Goal: Task Accomplishment & Management: Manage account settings

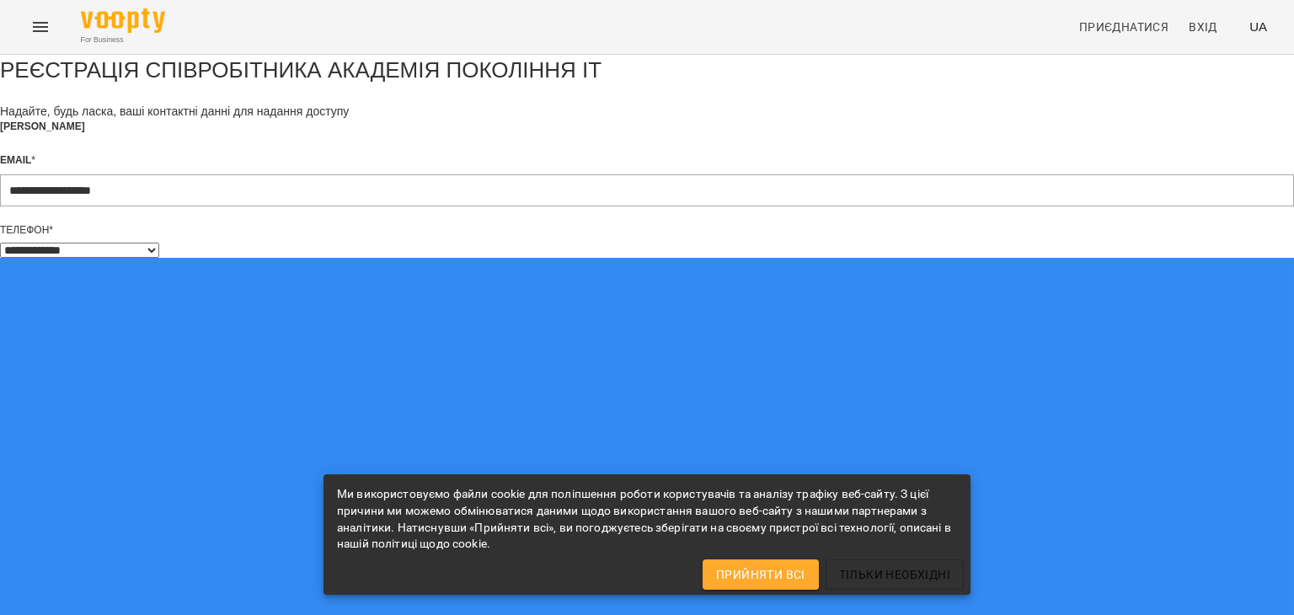
select select "**"
click at [767, 567] on span "Прийняти всі" at bounding box center [760, 575] width 89 height 20
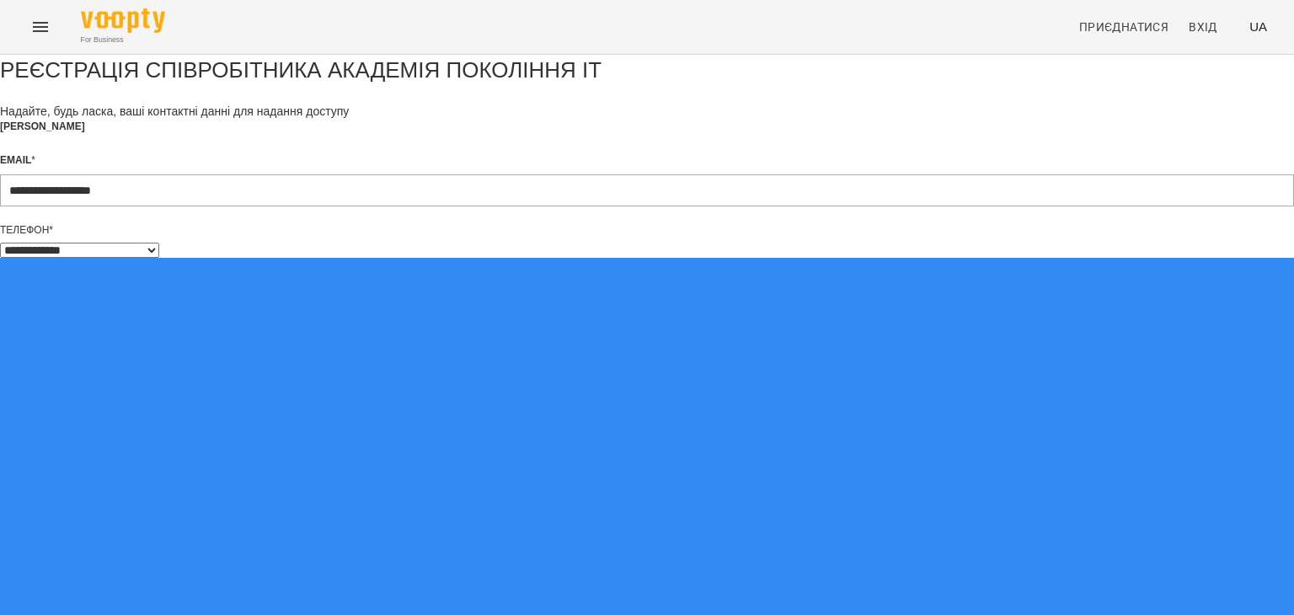
type input "*********"
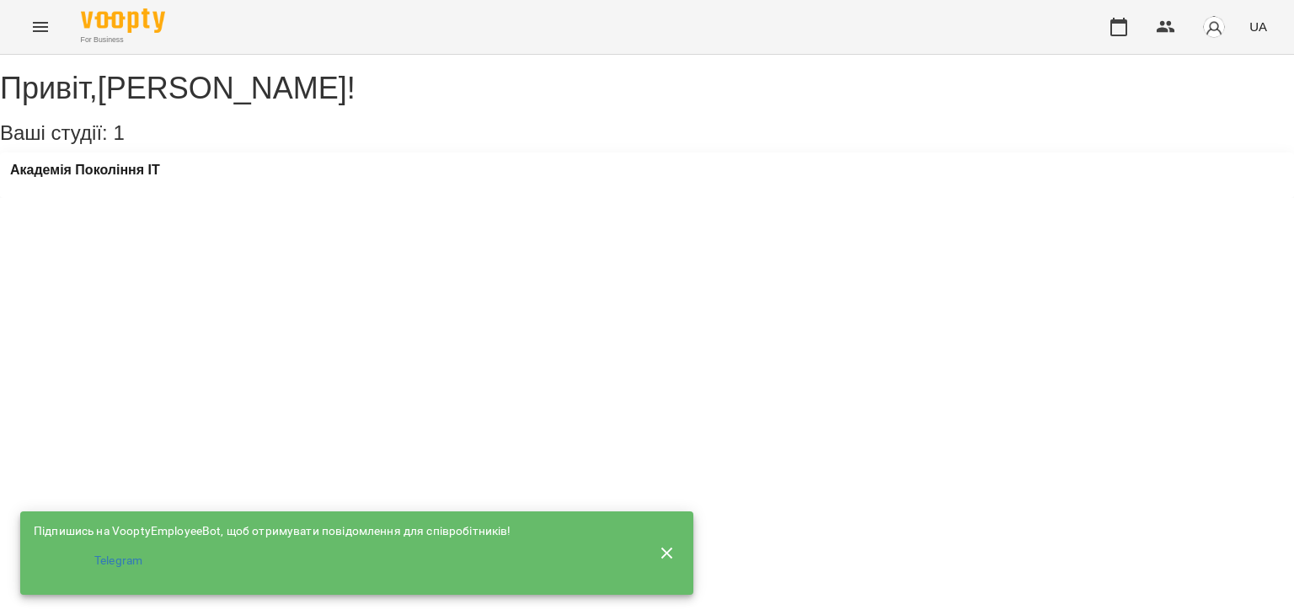
click at [361, 192] on div "Академія Покоління ІТ" at bounding box center [647, 176] width 1294 height 46
click at [122, 178] on h3 "Академія Покоління ІТ" at bounding box center [85, 170] width 150 height 15
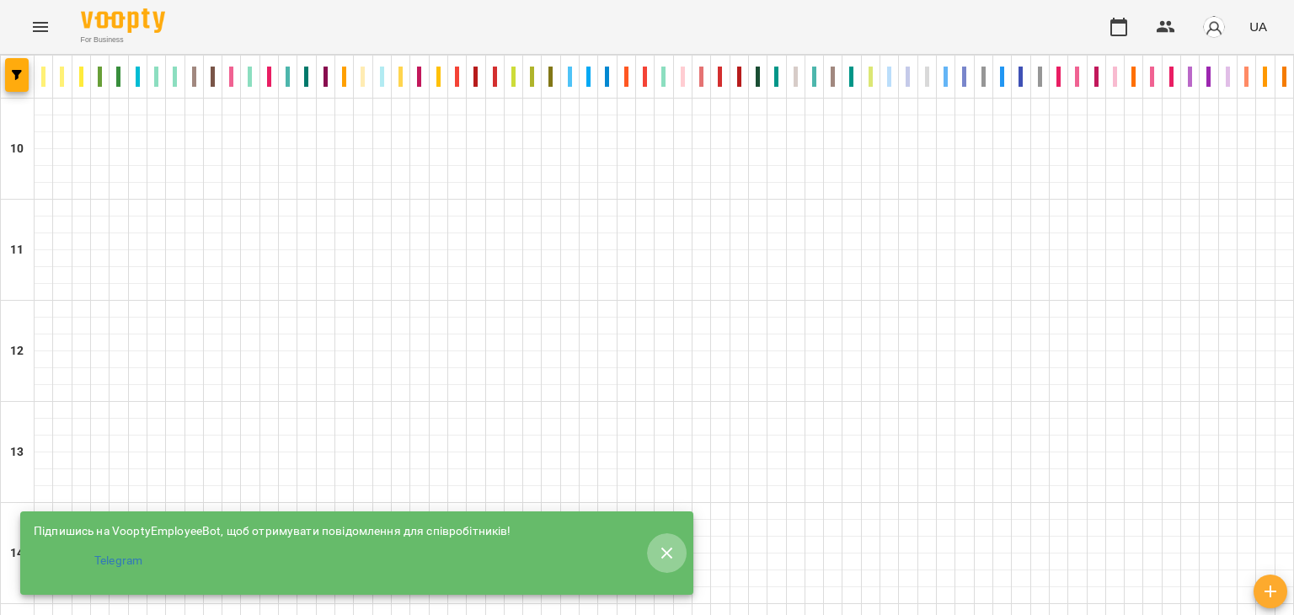
click at [669, 550] on icon "button" at bounding box center [667, 553] width 12 height 12
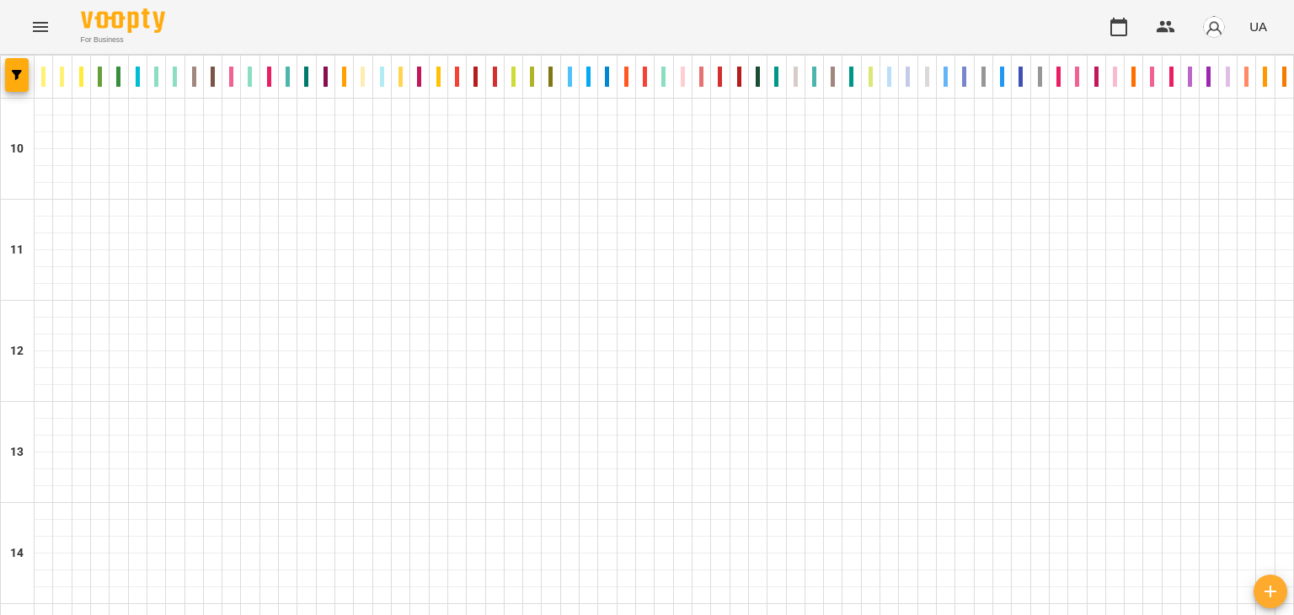
click at [661, 78] on p "HTML CSS Артем" at bounding box center [663, 77] width 4 height 20
click at [681, 73] on p "HTML CSS Ольга" at bounding box center [683, 77] width 4 height 20
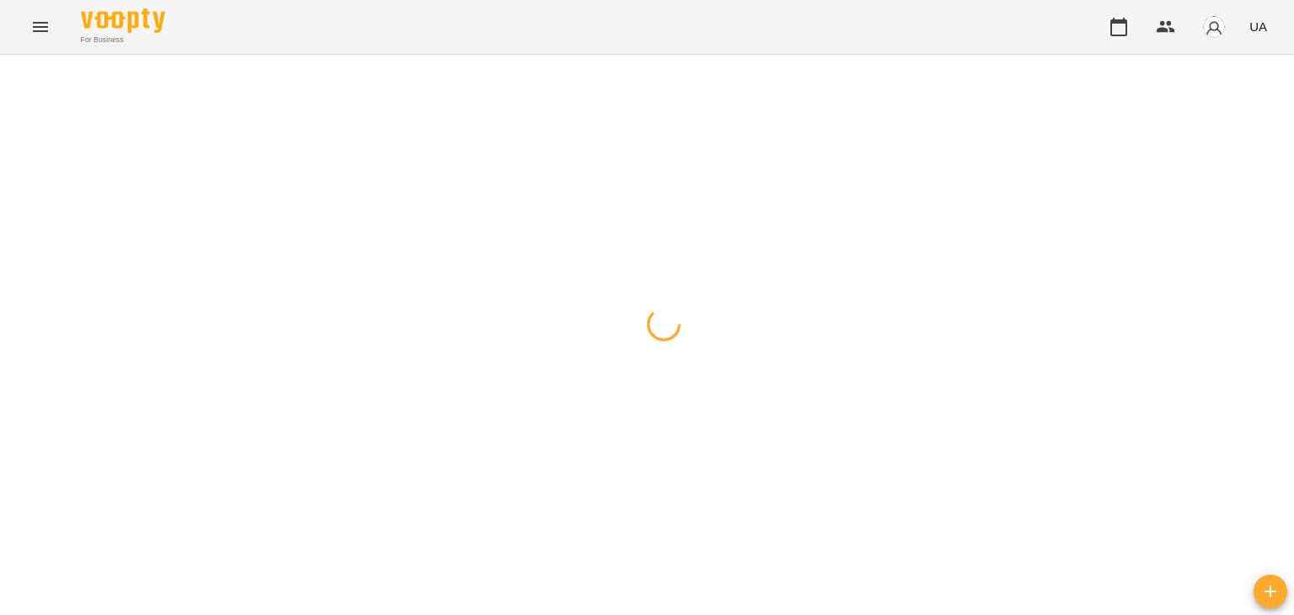
click at [630, 55] on div at bounding box center [647, 55] width 1294 height 0
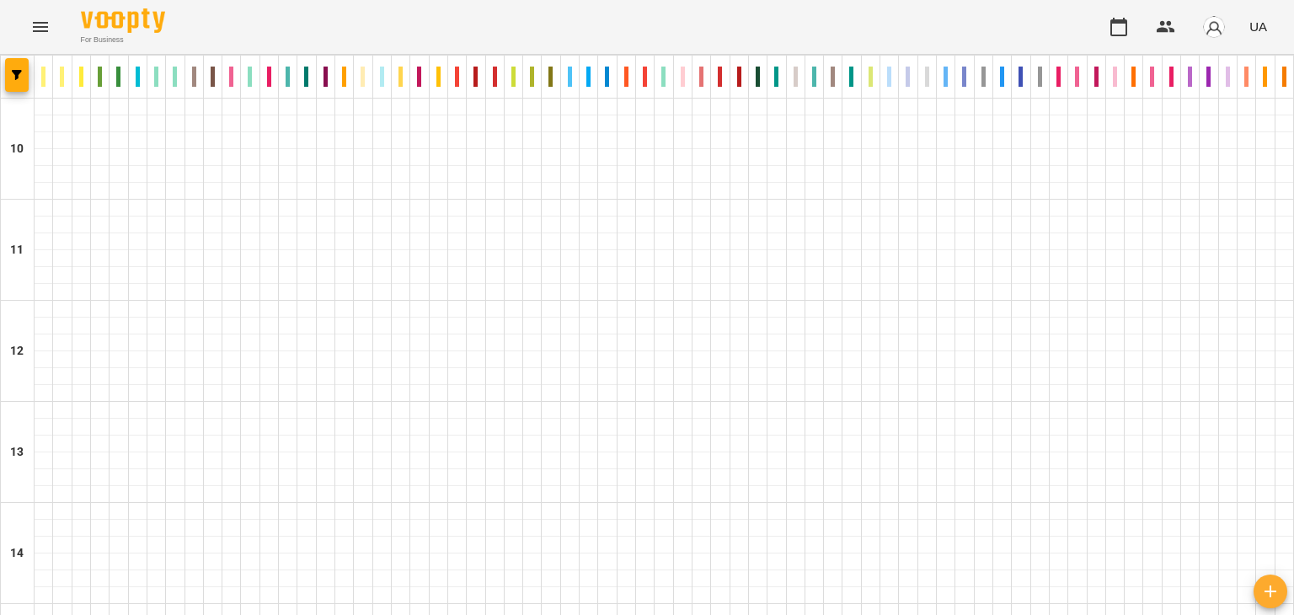
scroll to position [804, 0]
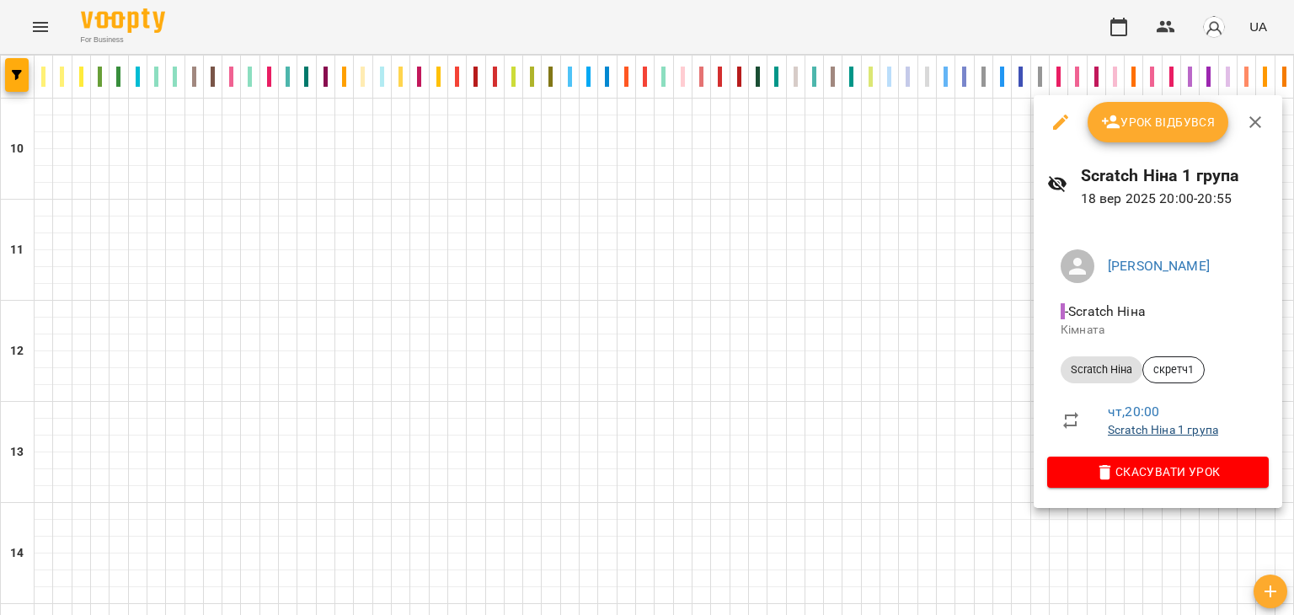
click at [1160, 429] on link "Scratch Ніна 1 група" at bounding box center [1163, 429] width 110 height 13
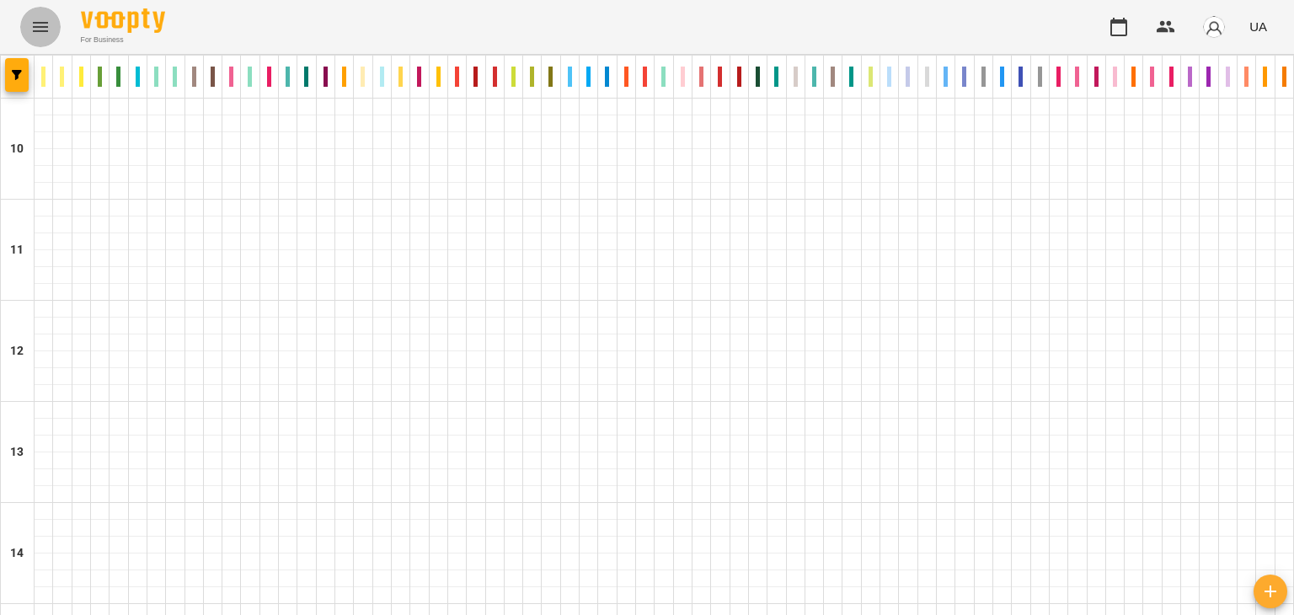
click at [49, 21] on icon "Menu" at bounding box center [40, 27] width 20 height 20
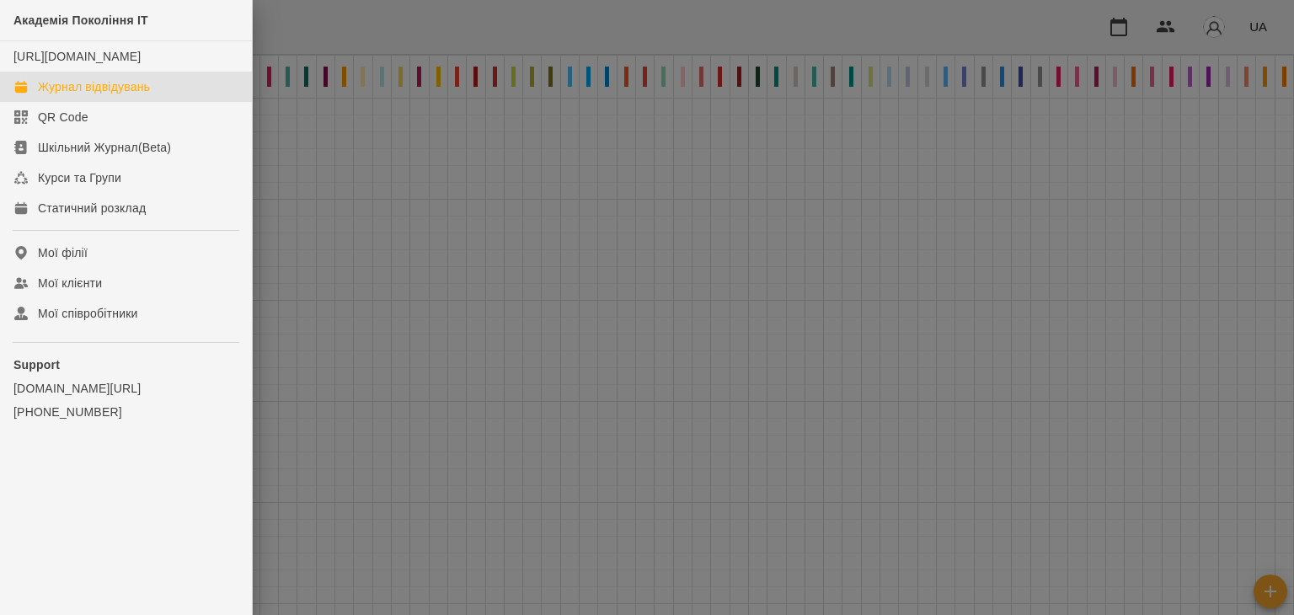
click at [169, 102] on link "Журнал відвідувань" at bounding box center [126, 87] width 252 height 30
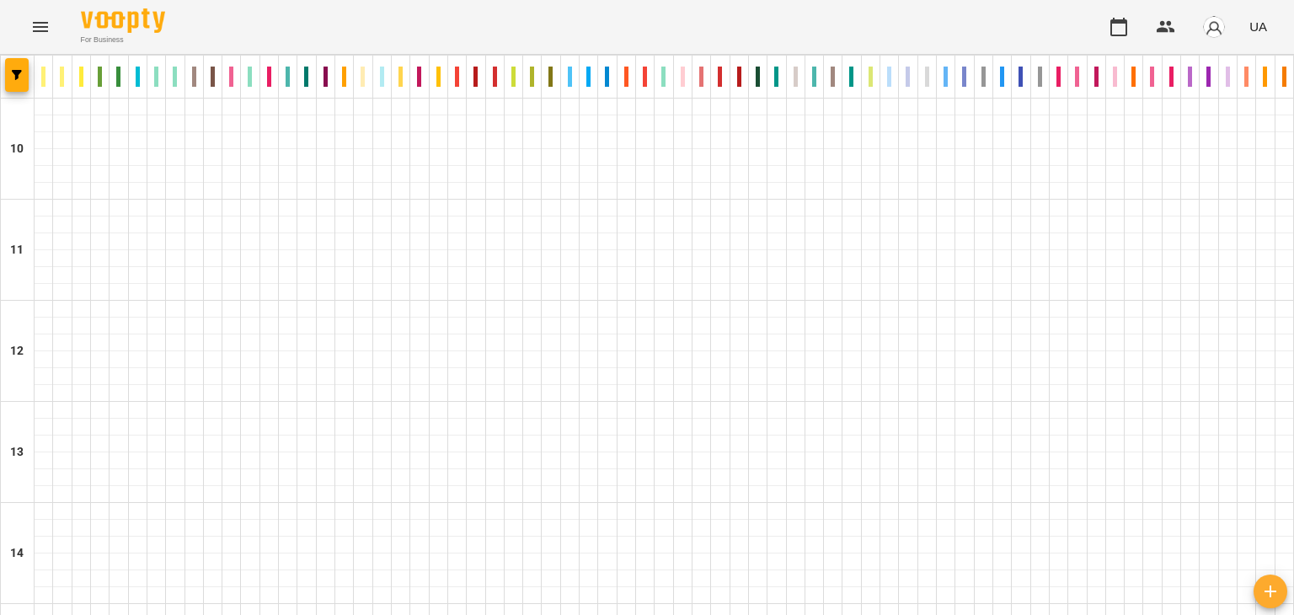
scroll to position [817, 0]
click at [18, 80] on button "button" at bounding box center [17, 75] width 24 height 34
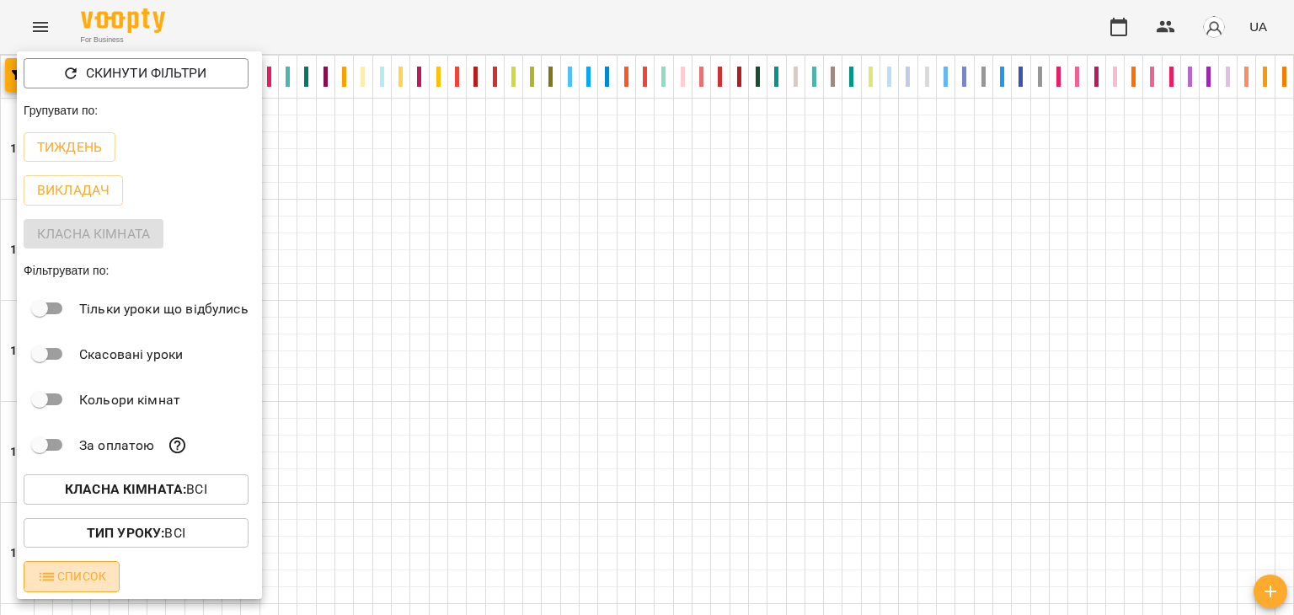
click at [82, 572] on span "Список" at bounding box center [71, 576] width 69 height 20
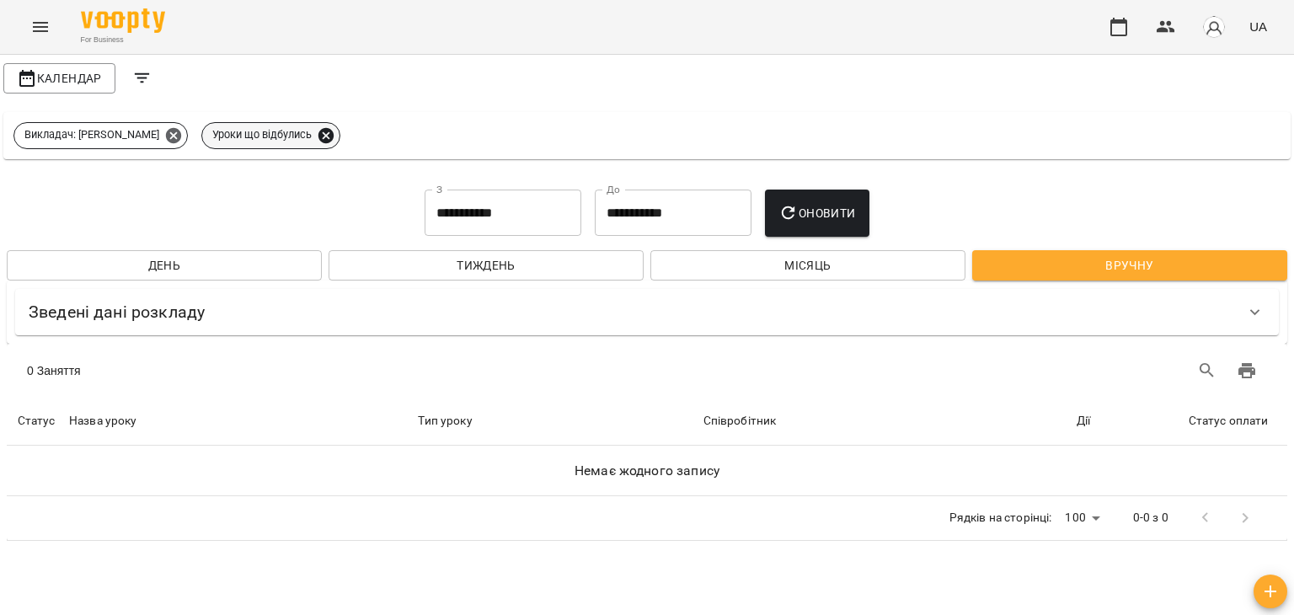
click at [317, 134] on icon at bounding box center [326, 135] width 19 height 19
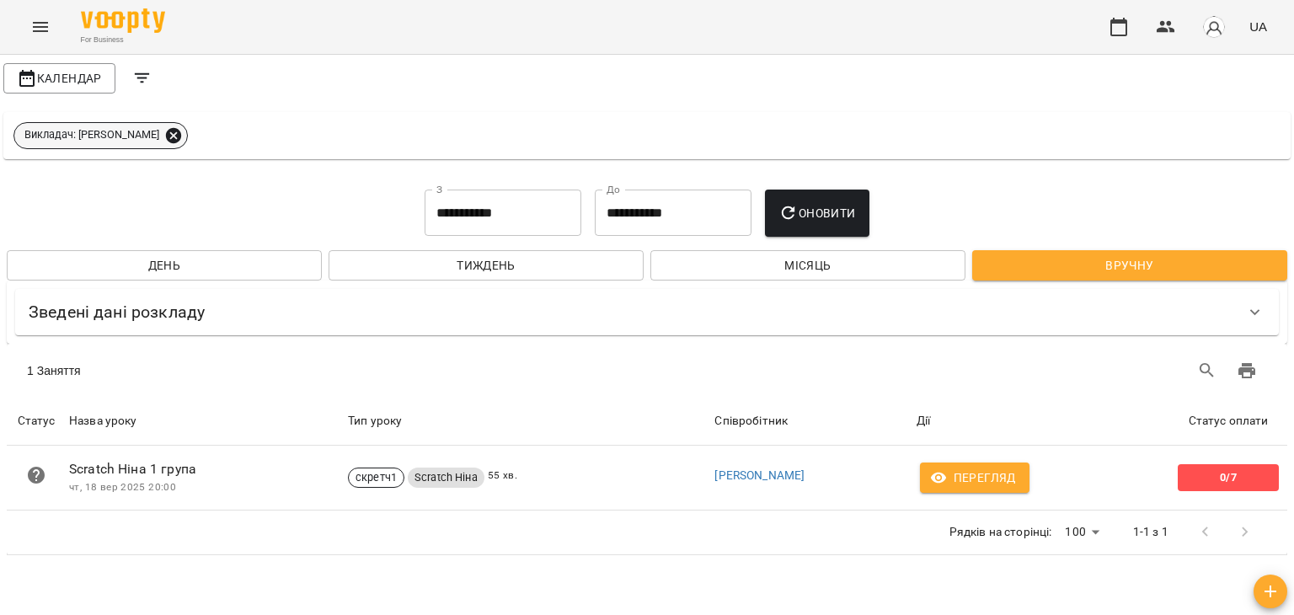
click at [166, 136] on icon at bounding box center [173, 134] width 15 height 15
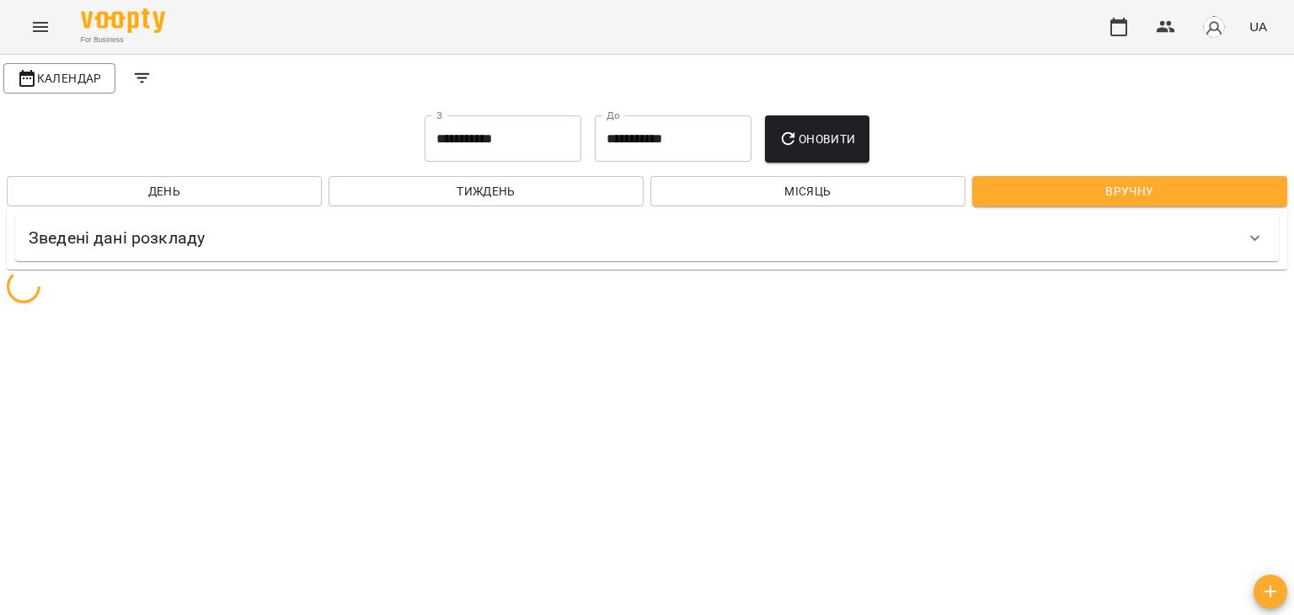
click at [134, 82] on icon "Filters" at bounding box center [142, 78] width 20 height 20
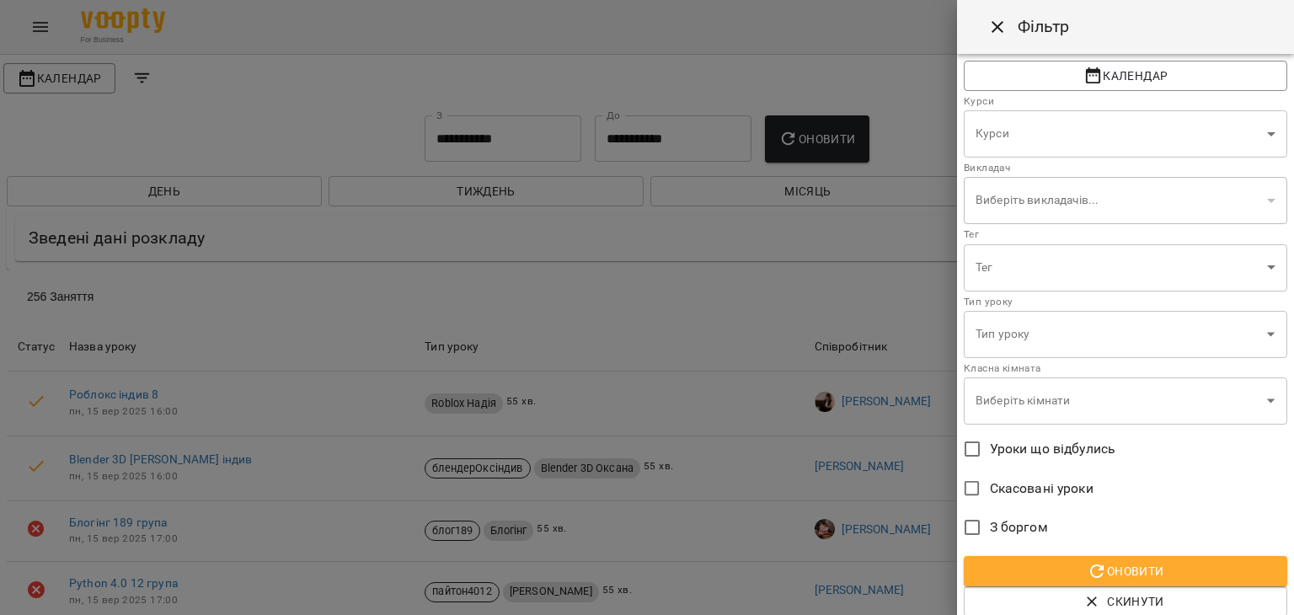
click at [1113, 597] on span "Скинути" at bounding box center [1126, 602] width 297 height 20
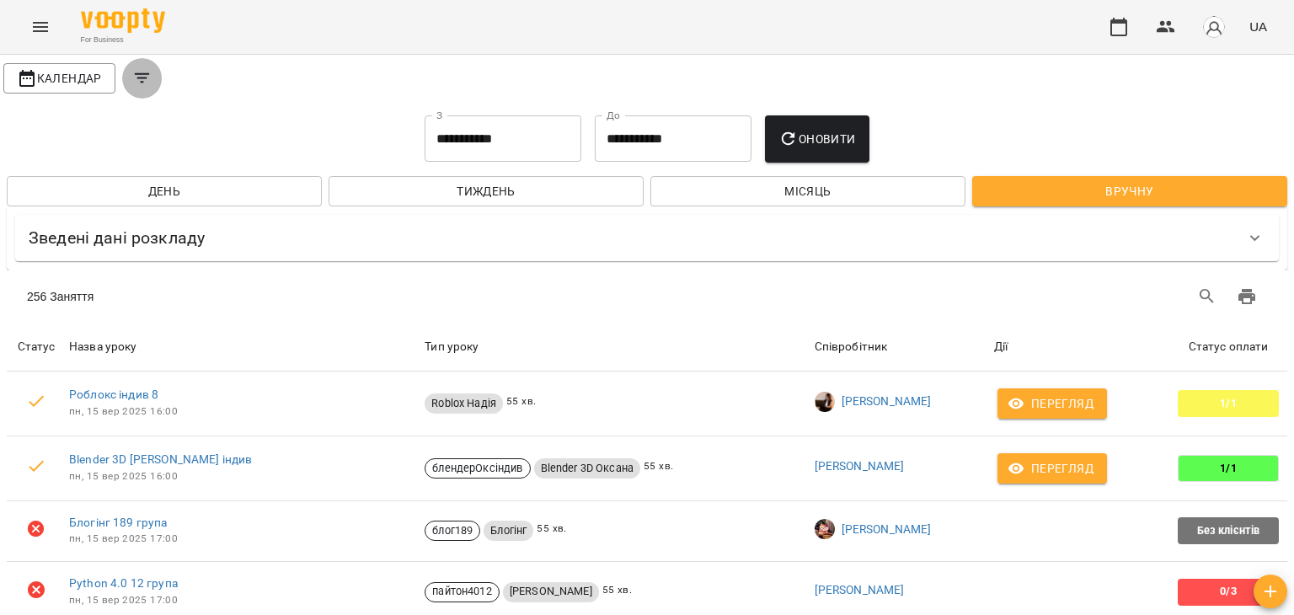
click at [144, 81] on icon "Filters" at bounding box center [142, 78] width 20 height 20
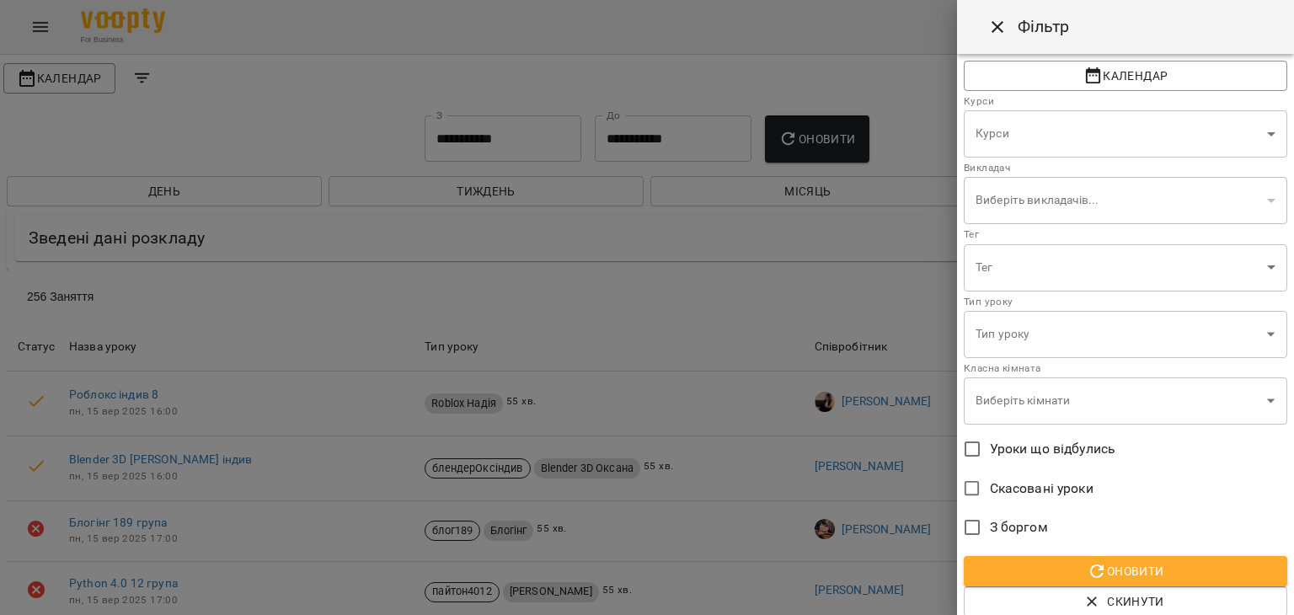
click at [998, 24] on icon "Close" at bounding box center [998, 27] width 20 height 20
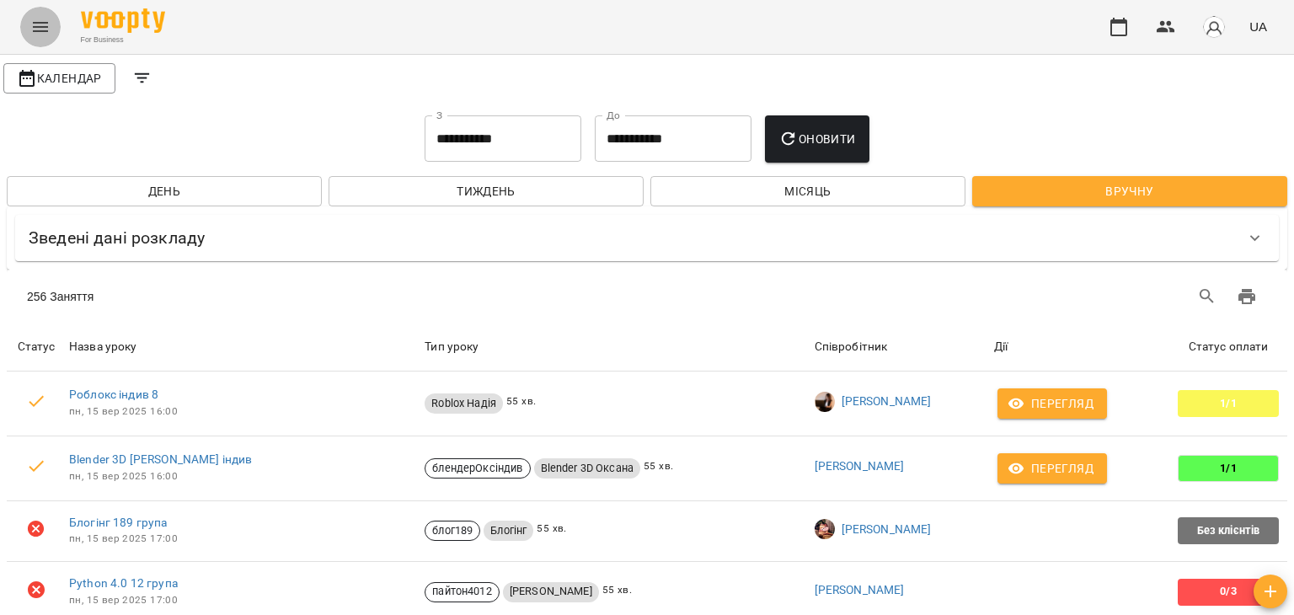
click at [36, 33] on button "Menu" at bounding box center [40, 27] width 40 height 40
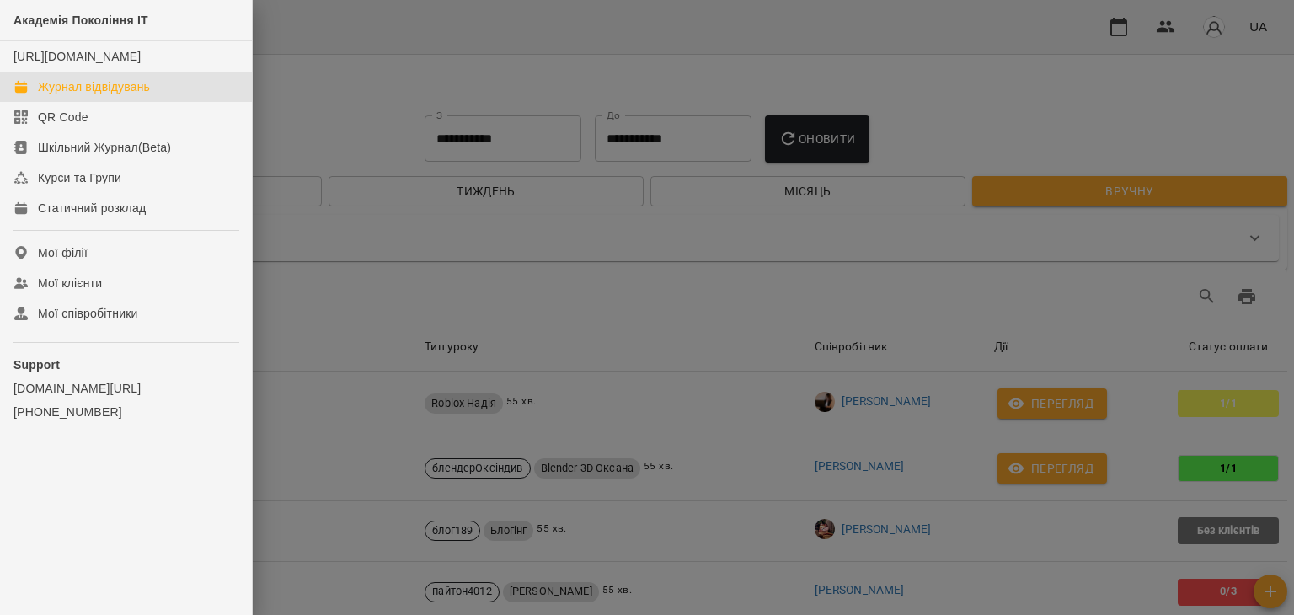
click at [81, 102] on link "Журнал відвідувань" at bounding box center [126, 87] width 252 height 30
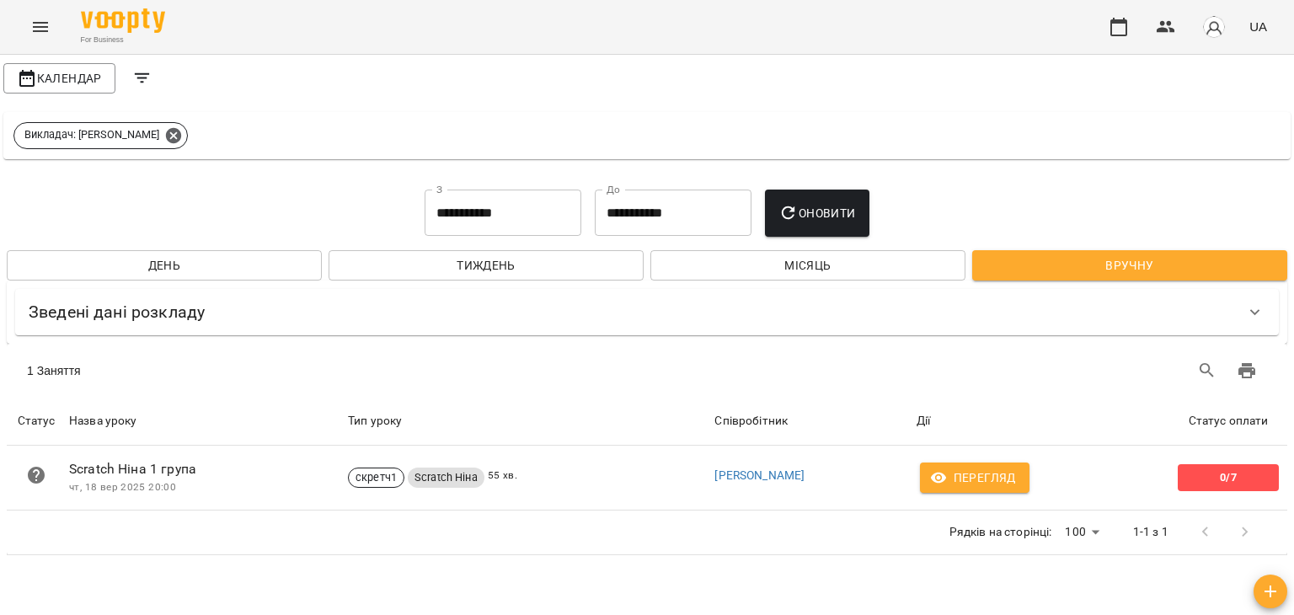
click at [394, 268] on span "Тиждень" at bounding box center [486, 265] width 288 height 20
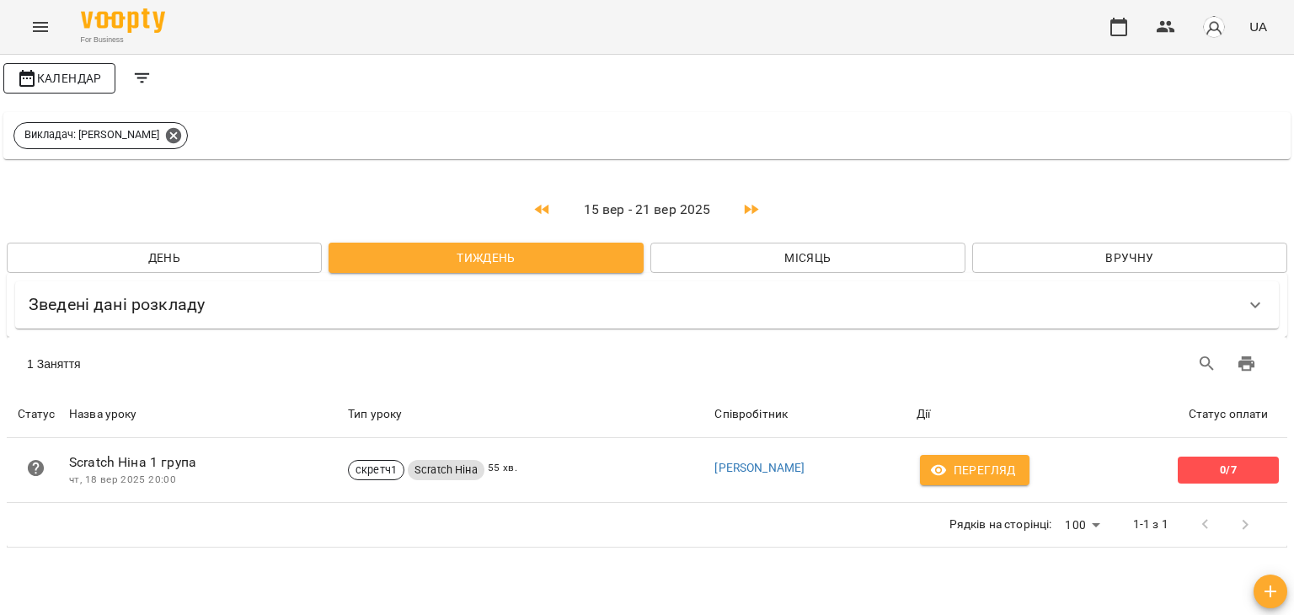
click at [83, 79] on span "Календар" at bounding box center [59, 78] width 85 height 20
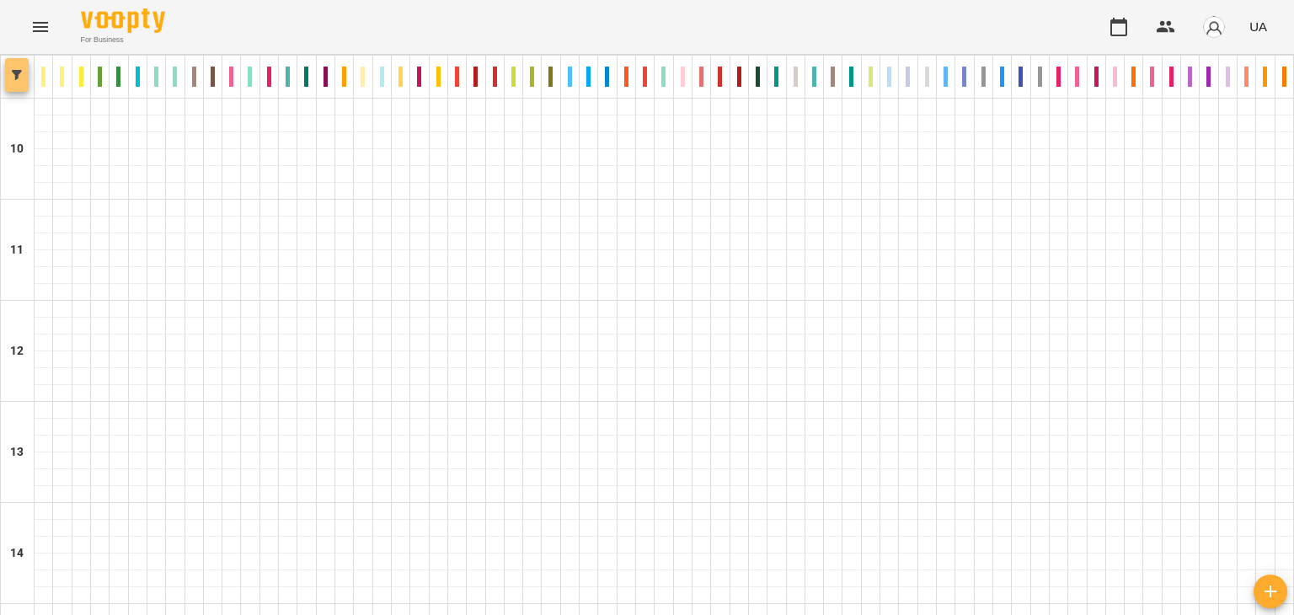
click at [24, 70] on span "button" at bounding box center [17, 75] width 24 height 10
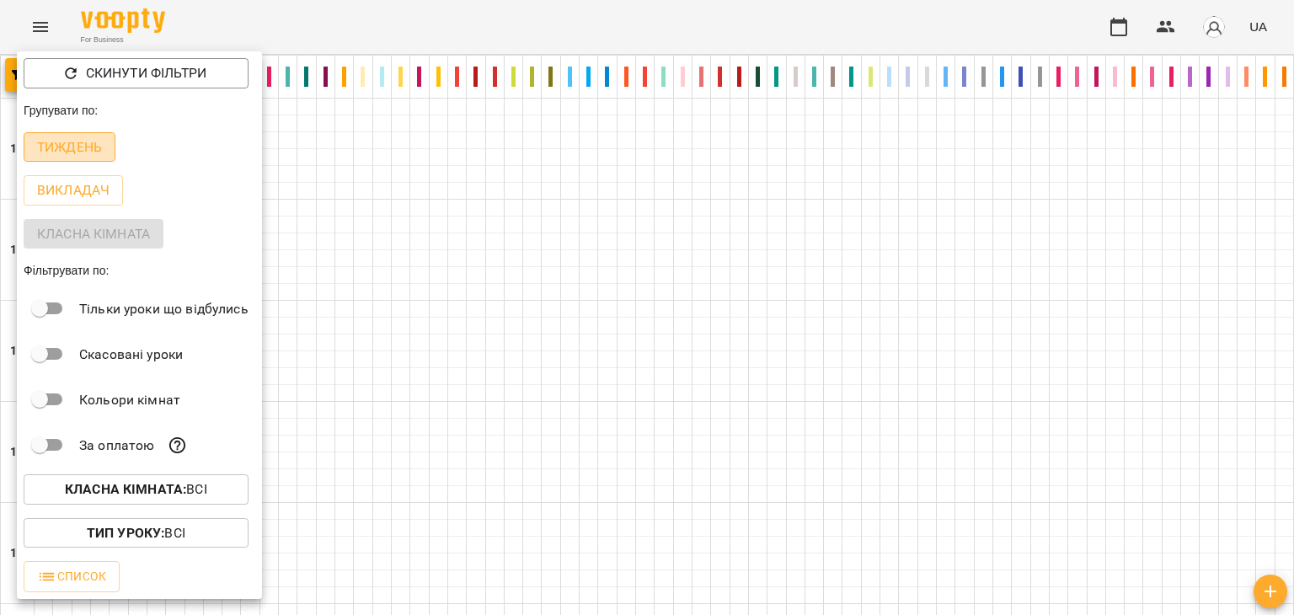
click at [83, 157] on p "Тиждень" at bounding box center [69, 147] width 65 height 20
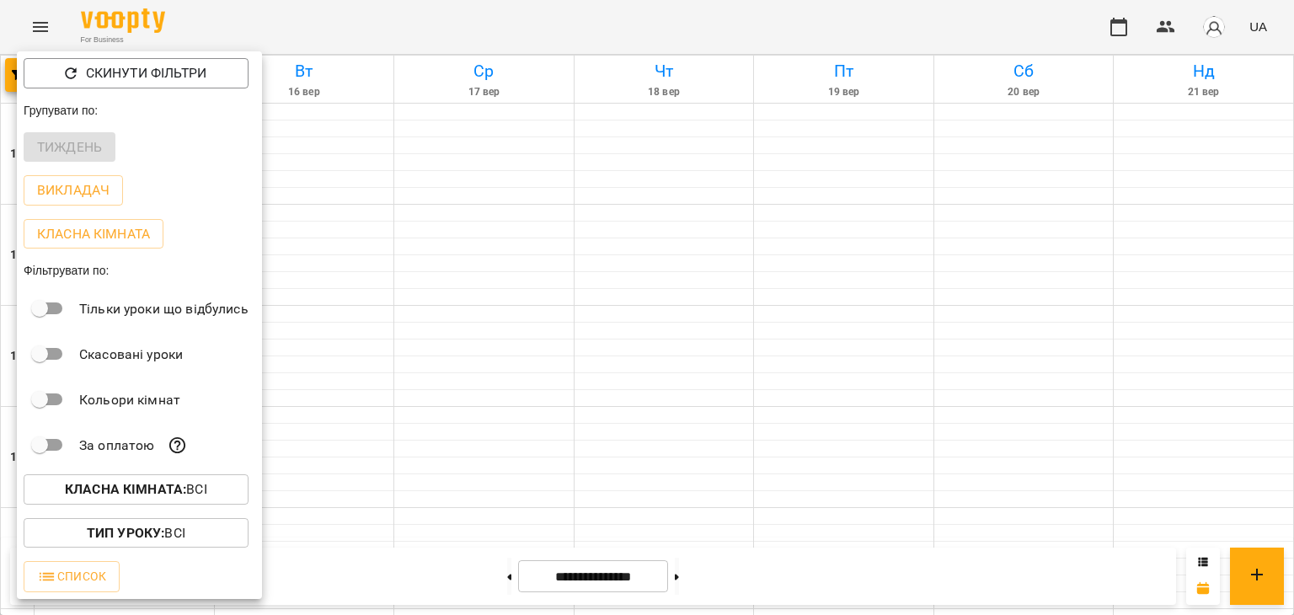
click at [628, 356] on div at bounding box center [647, 307] width 1294 height 615
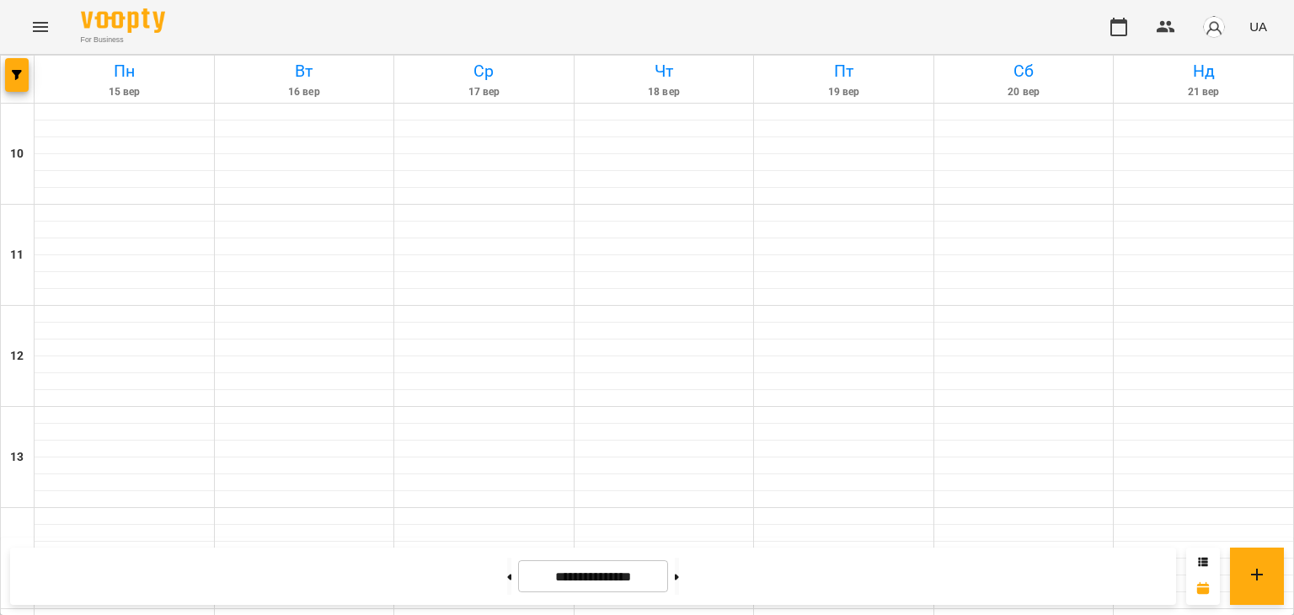
scroll to position [876, 0]
click at [1202, 564] on icon at bounding box center [1203, 562] width 10 height 10
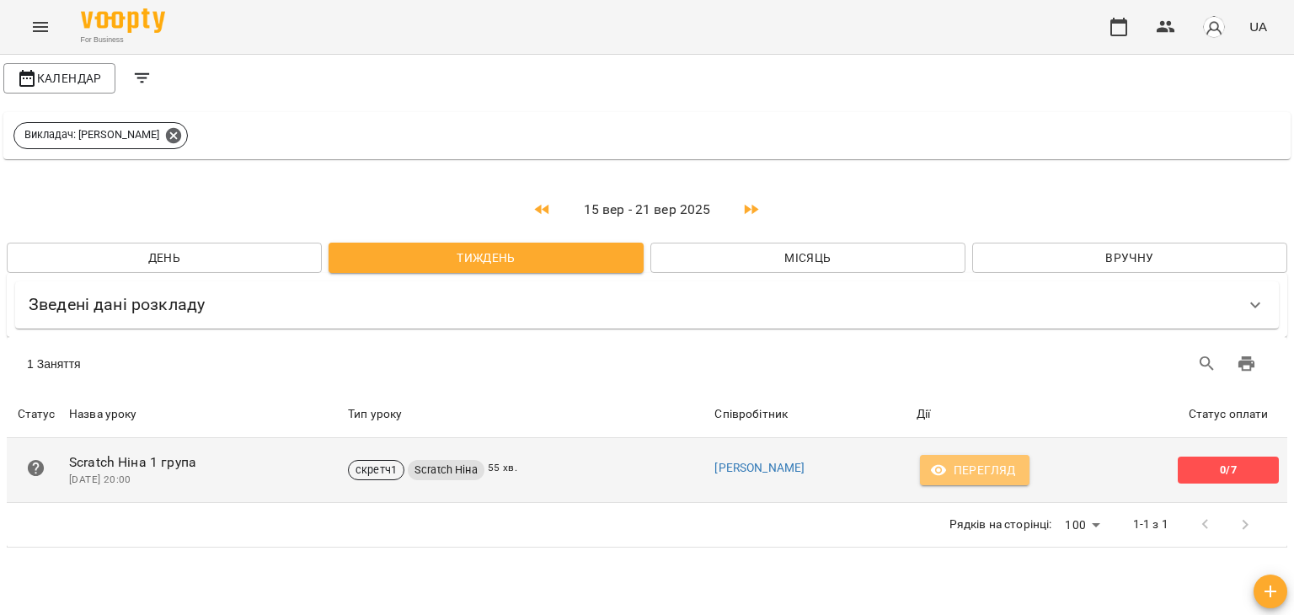
click at [950, 478] on span "Перегляд" at bounding box center [975, 470] width 83 height 20
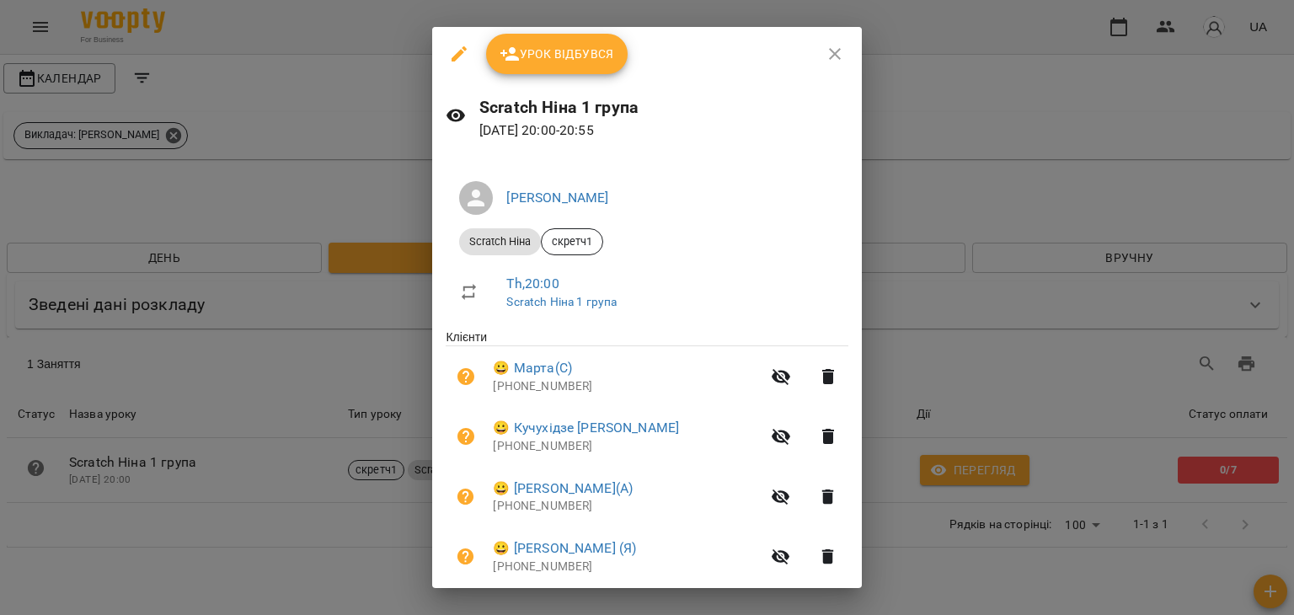
click at [739, 271] on li "Th , 20:00 Scratch [PERSON_NAME] 1 група" at bounding box center [647, 292] width 402 height 60
click at [704, 378] on span "😀 Марта(С)" at bounding box center [626, 368] width 267 height 20
click at [829, 57] on icon "button" at bounding box center [835, 54] width 12 height 12
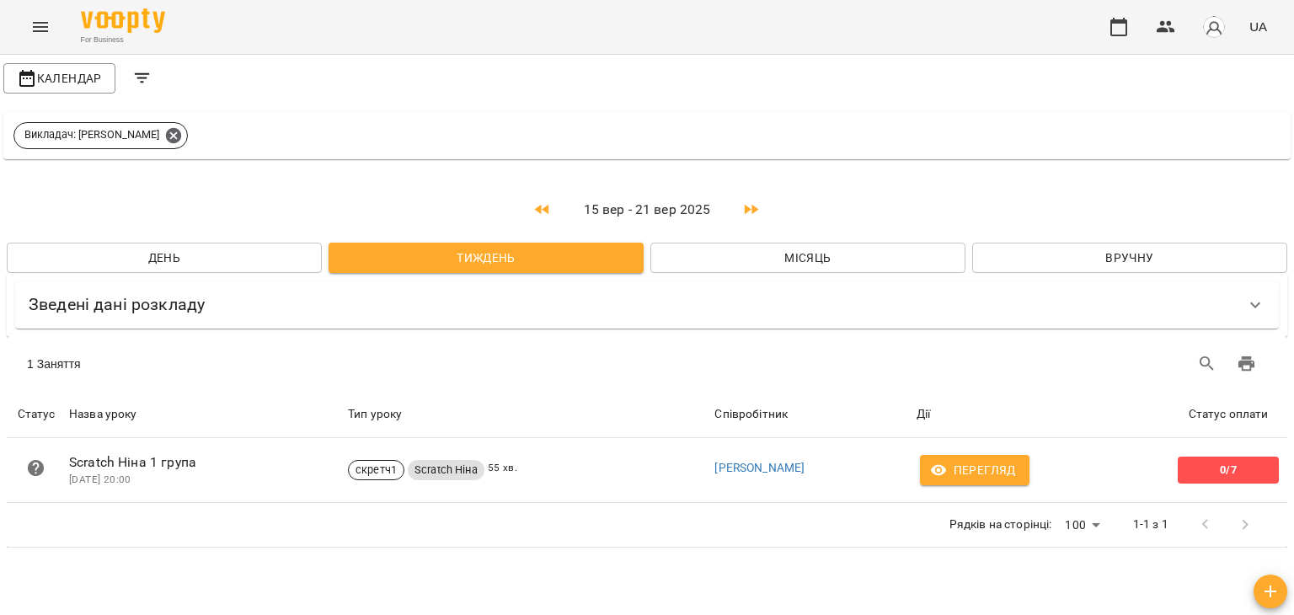
click at [1217, 28] on img "button" at bounding box center [1214, 27] width 24 height 24
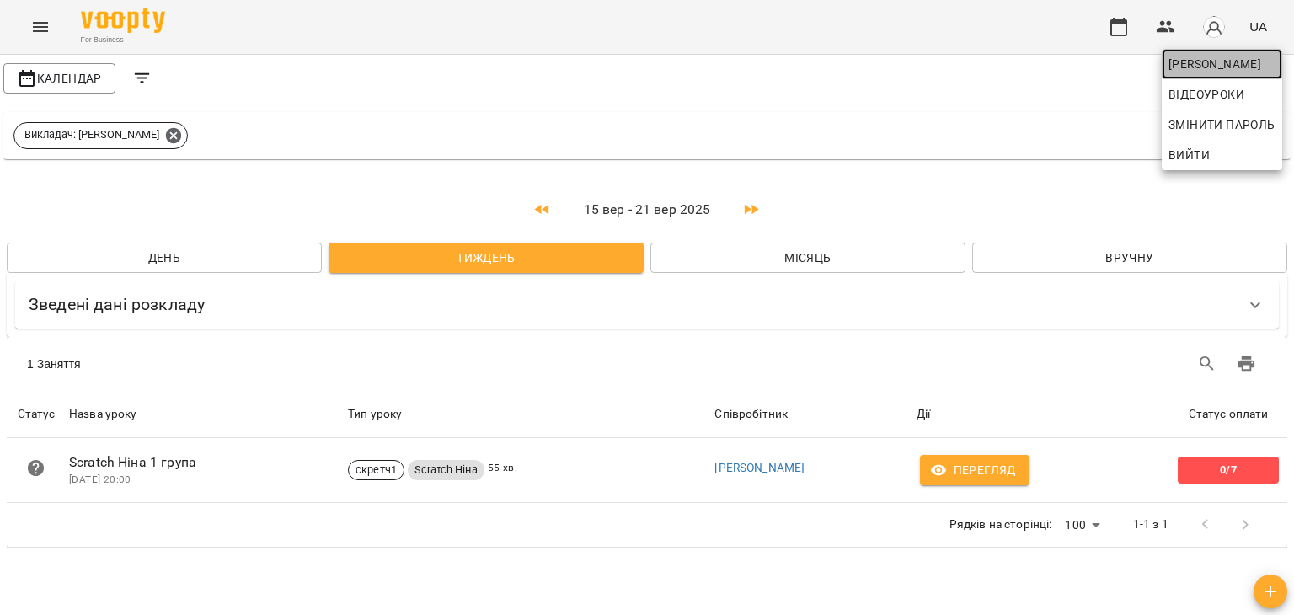
click at [1197, 68] on span "[PERSON_NAME]" at bounding box center [1222, 64] width 107 height 20
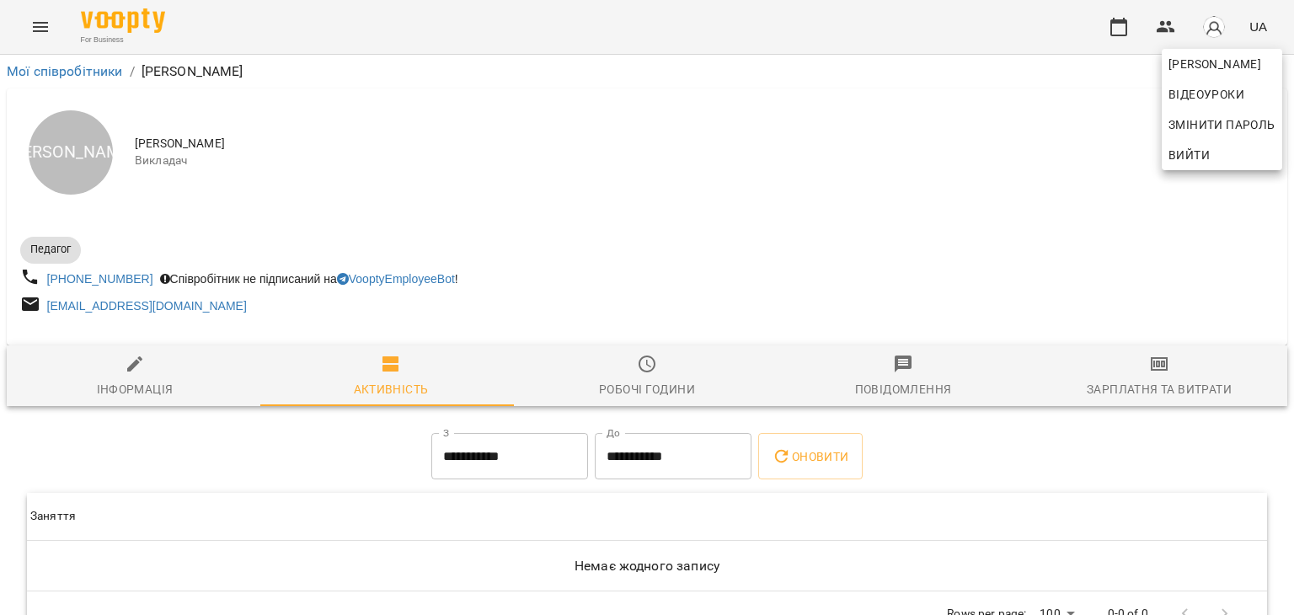
click at [671, 378] on div at bounding box center [647, 307] width 1294 height 615
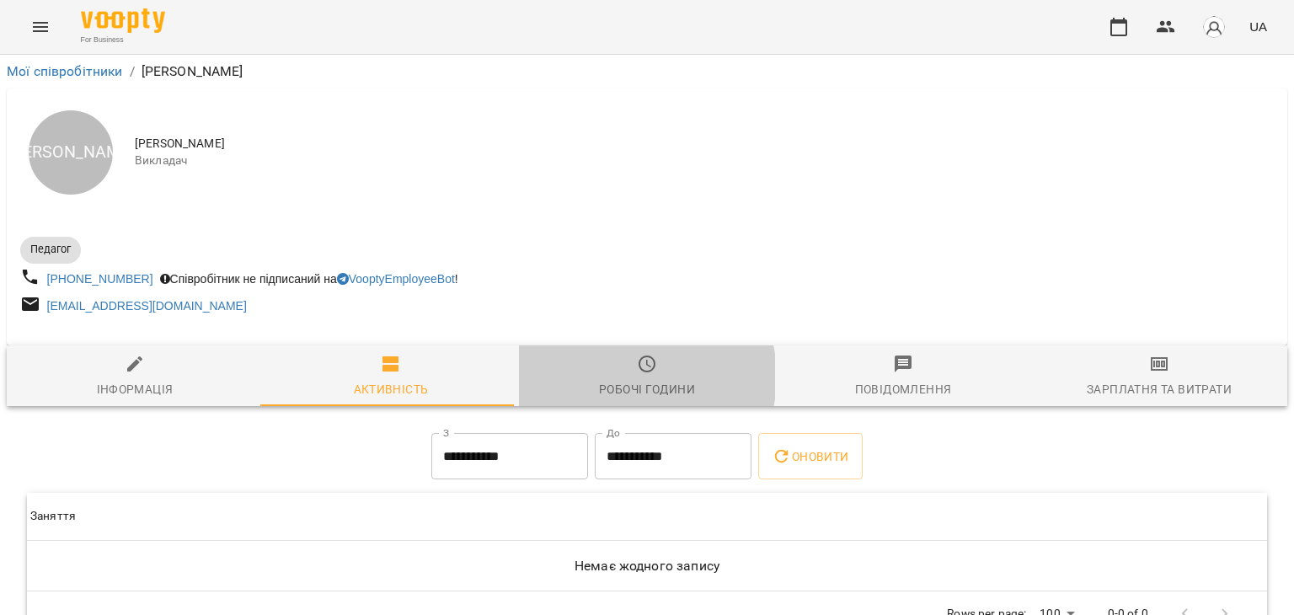
click at [624, 378] on span "Робочі години" at bounding box center [647, 377] width 236 height 46
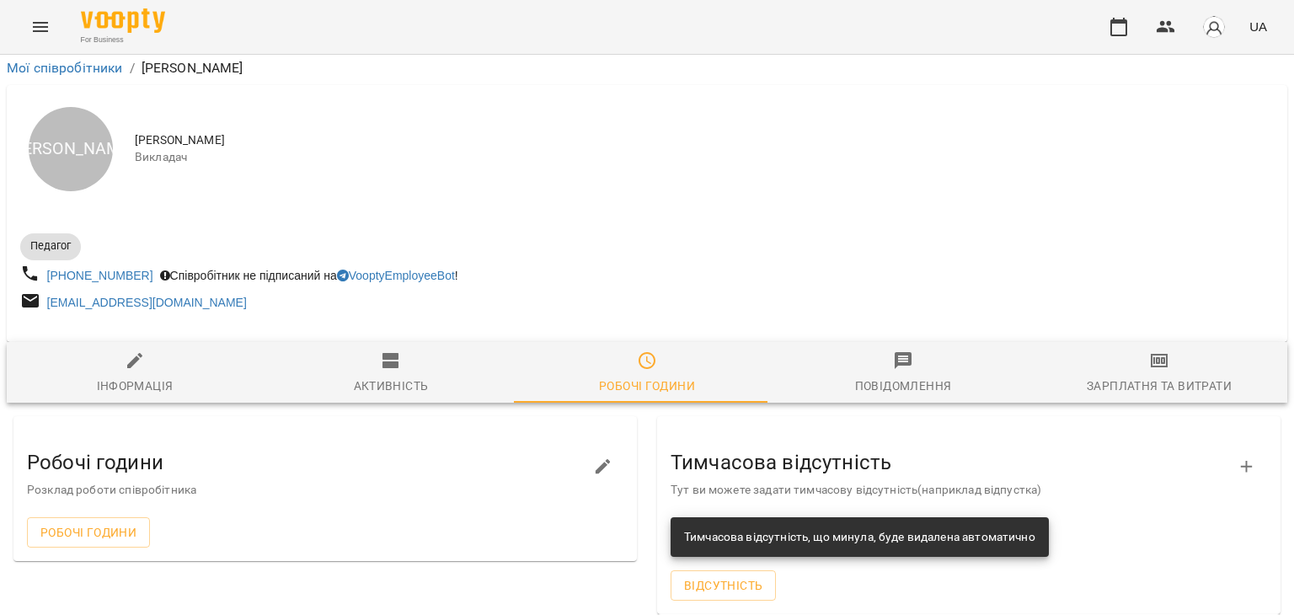
scroll to position [164, 0]
click at [603, 457] on icon "button" at bounding box center [603, 467] width 20 height 20
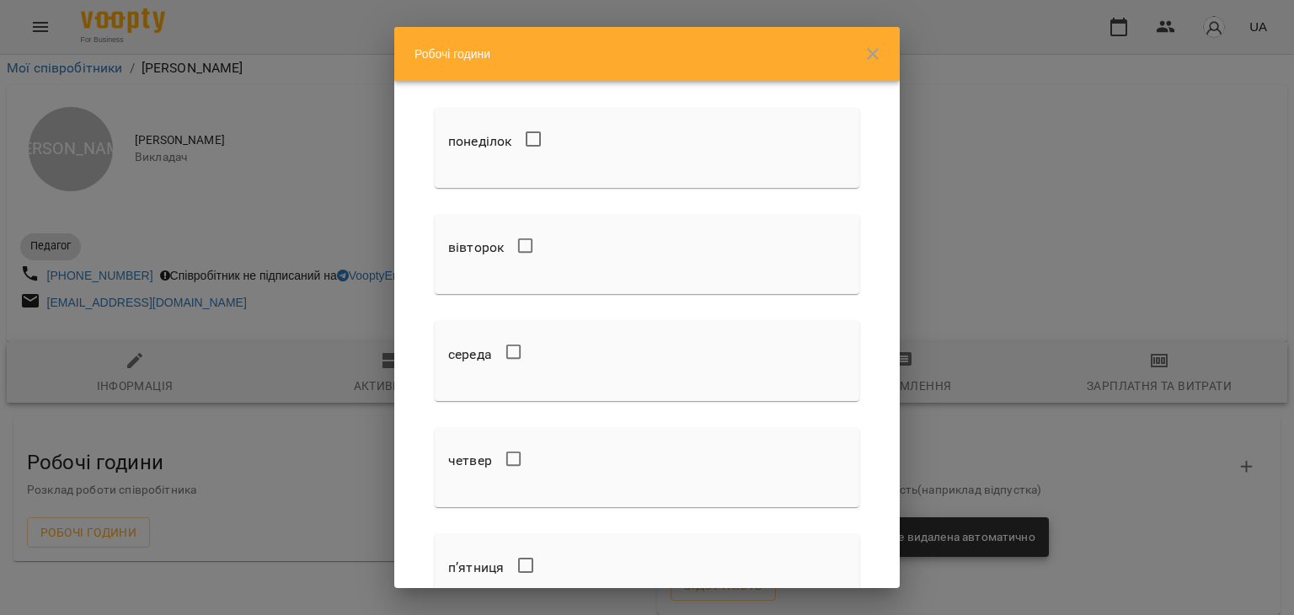
click at [880, 54] on icon "button" at bounding box center [873, 54] width 20 height 20
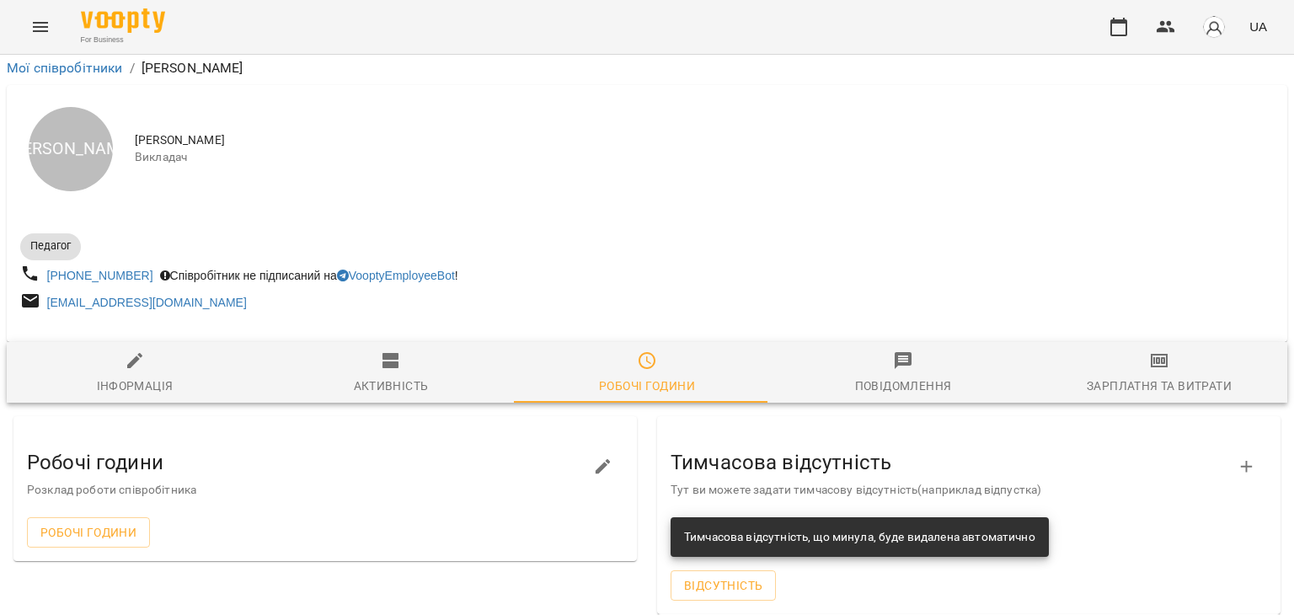
click at [1237, 457] on icon "button" at bounding box center [1247, 467] width 20 height 20
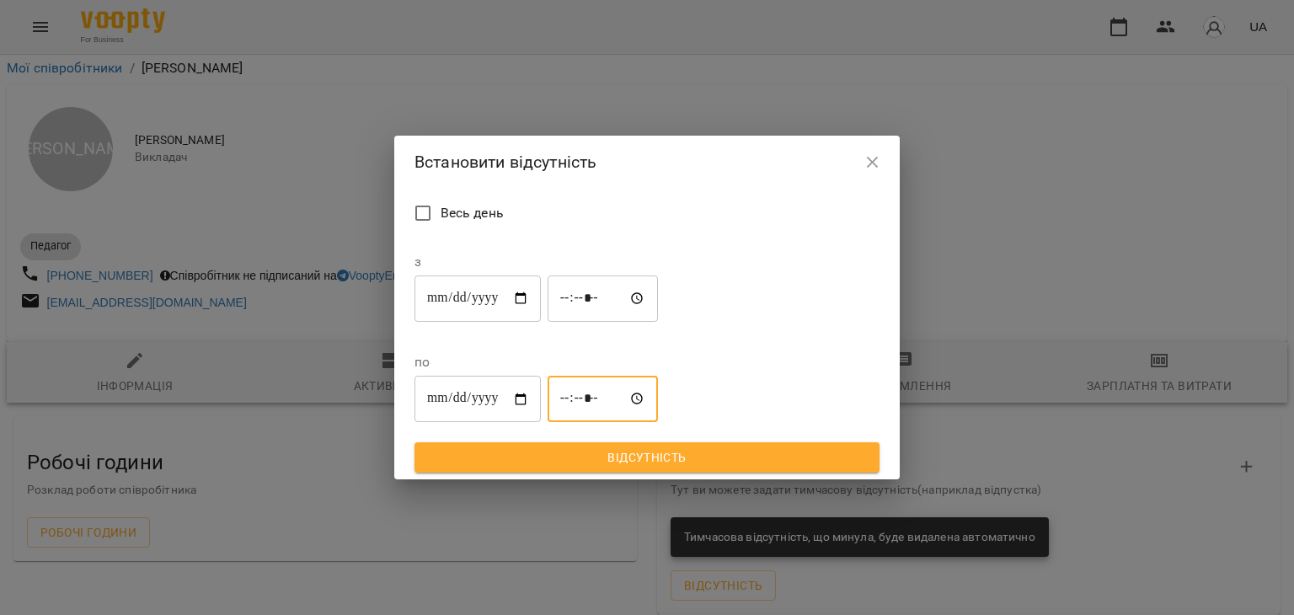
click at [659, 376] on input "*****" at bounding box center [603, 399] width 111 height 47
type input "*****"
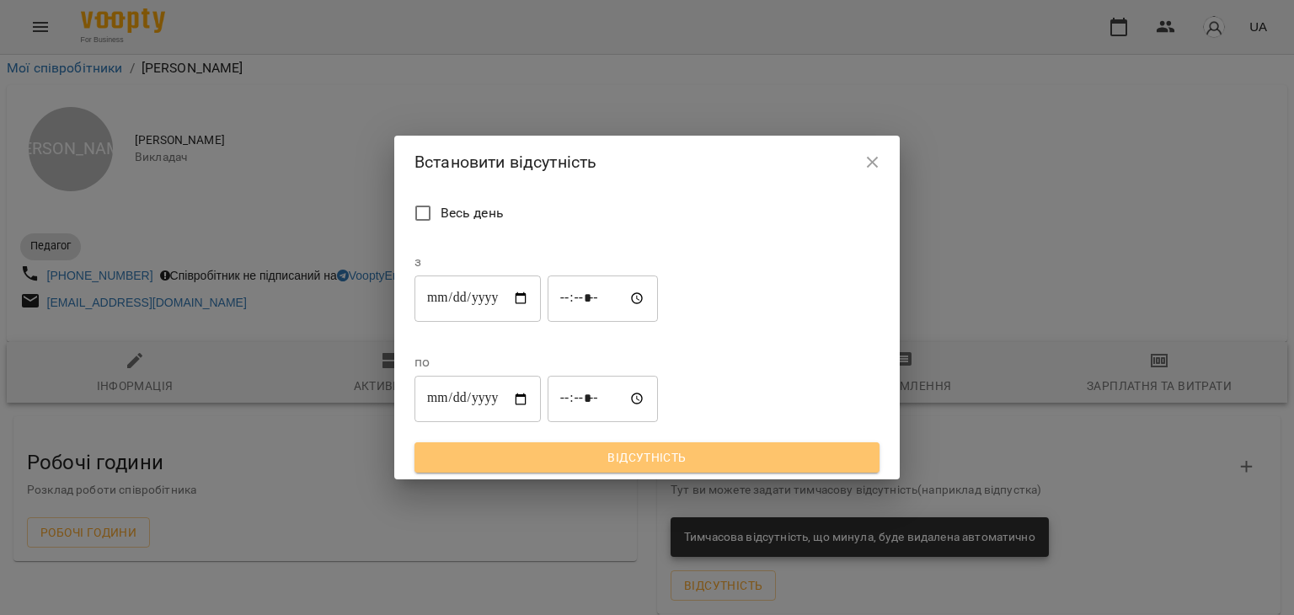
click at [771, 447] on span "Відсутність" at bounding box center [647, 457] width 438 height 20
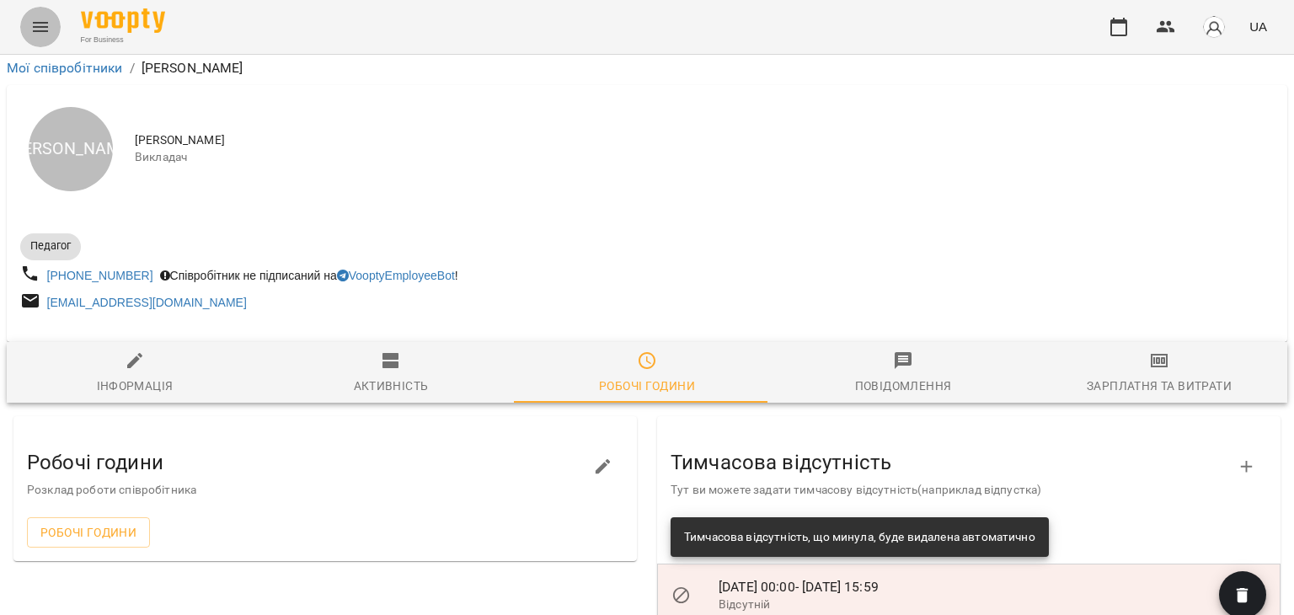
click at [40, 24] on icon "Menu" at bounding box center [40, 27] width 20 height 20
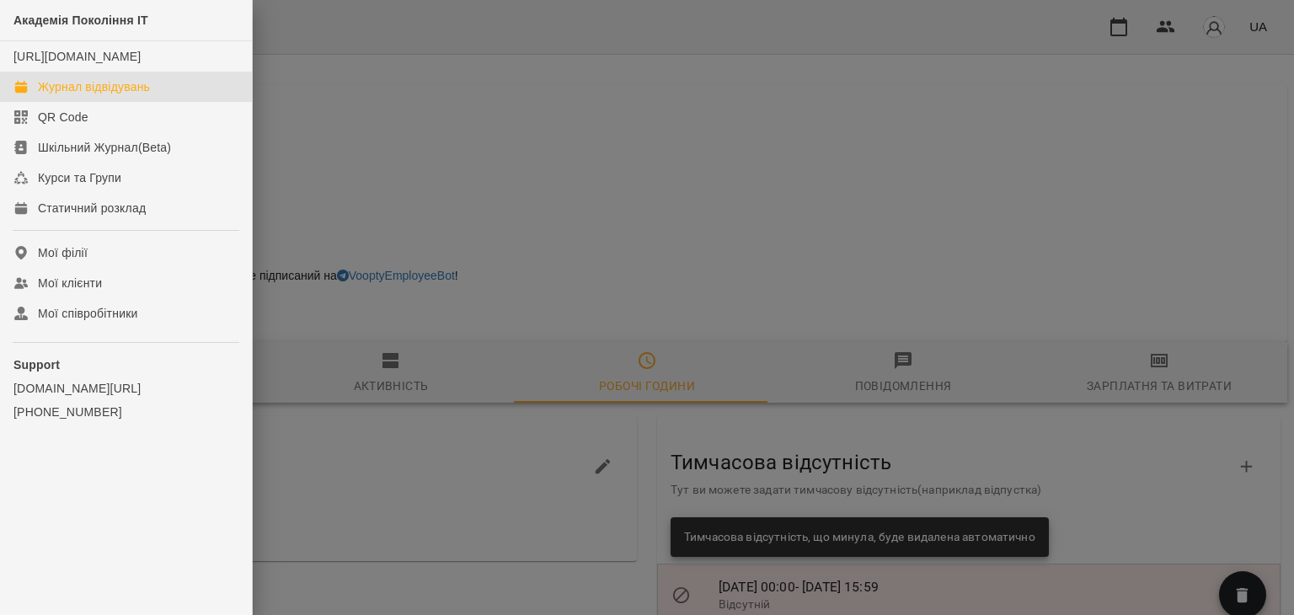
click at [111, 102] on link "Журнал відвідувань" at bounding box center [126, 87] width 252 height 30
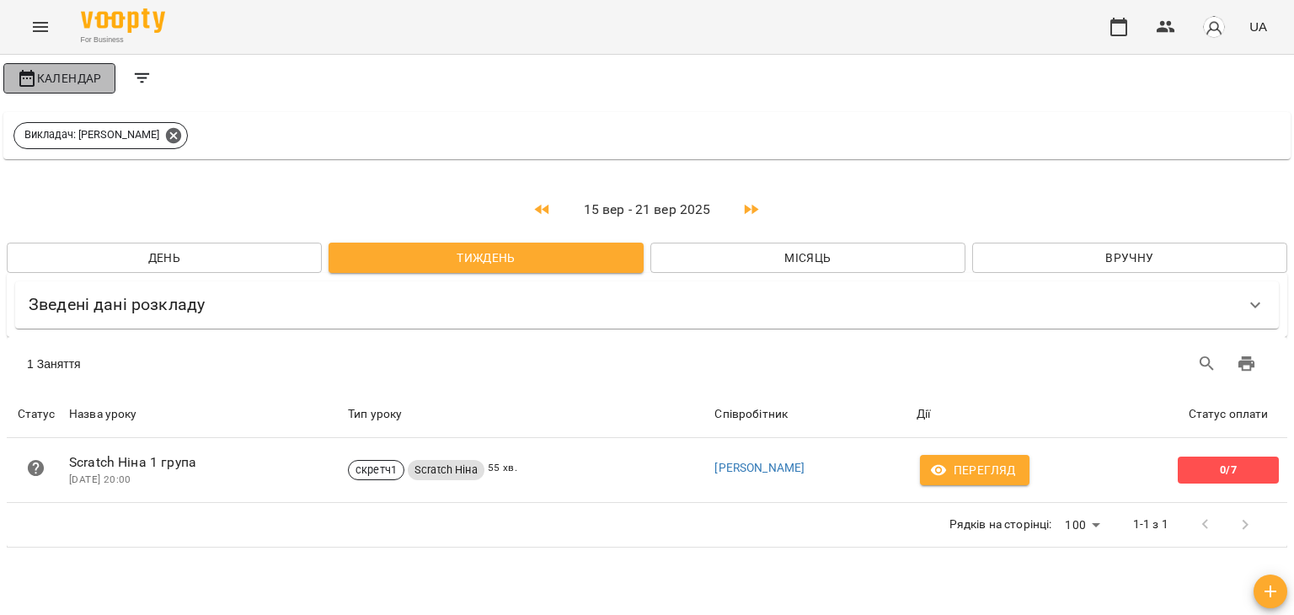
click at [69, 88] on button "Календар" at bounding box center [59, 78] width 112 height 30
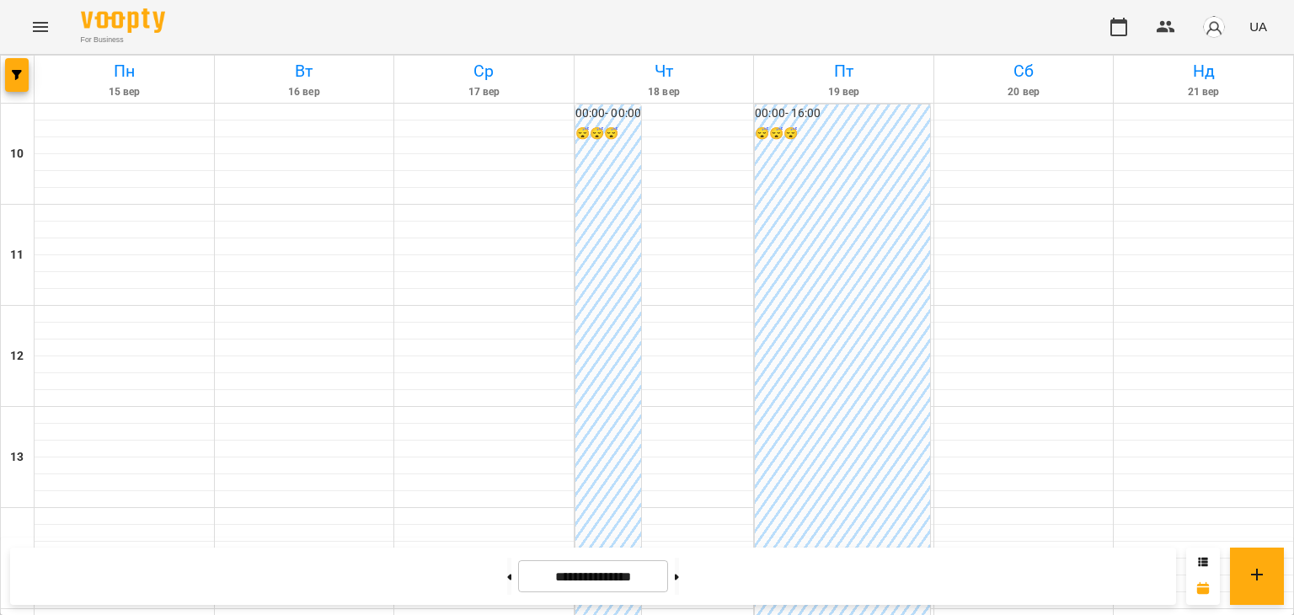
click at [623, 141] on h6 "😴😴😴" at bounding box center [609, 134] width 66 height 19
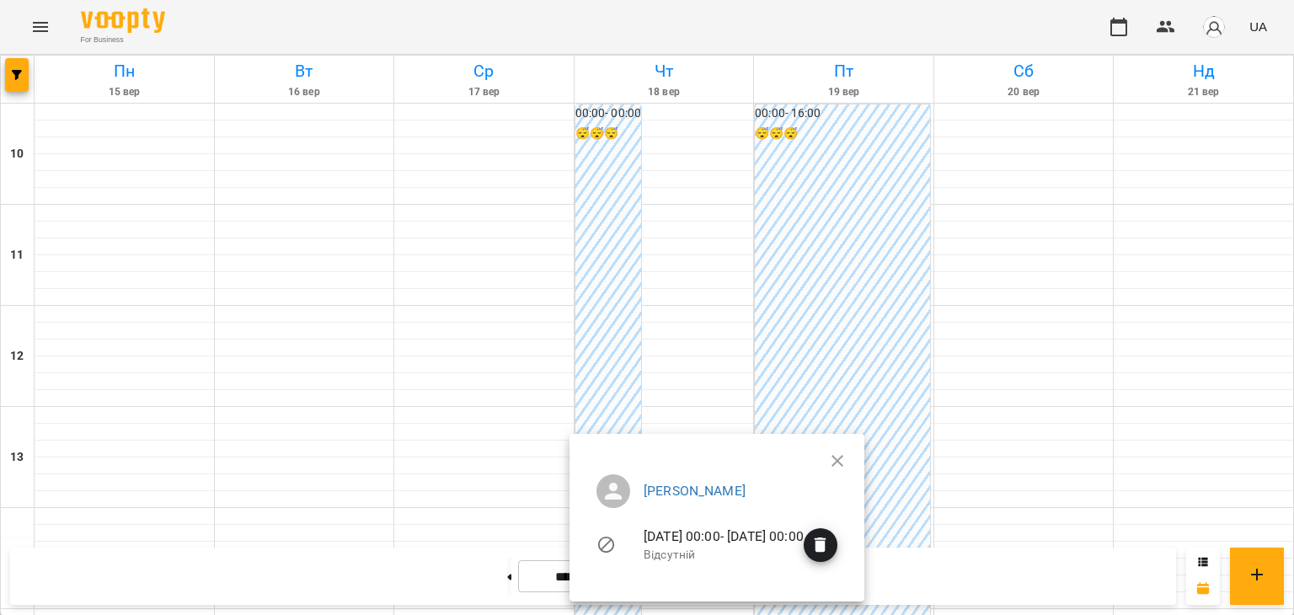
click at [623, 141] on div at bounding box center [647, 307] width 1294 height 615
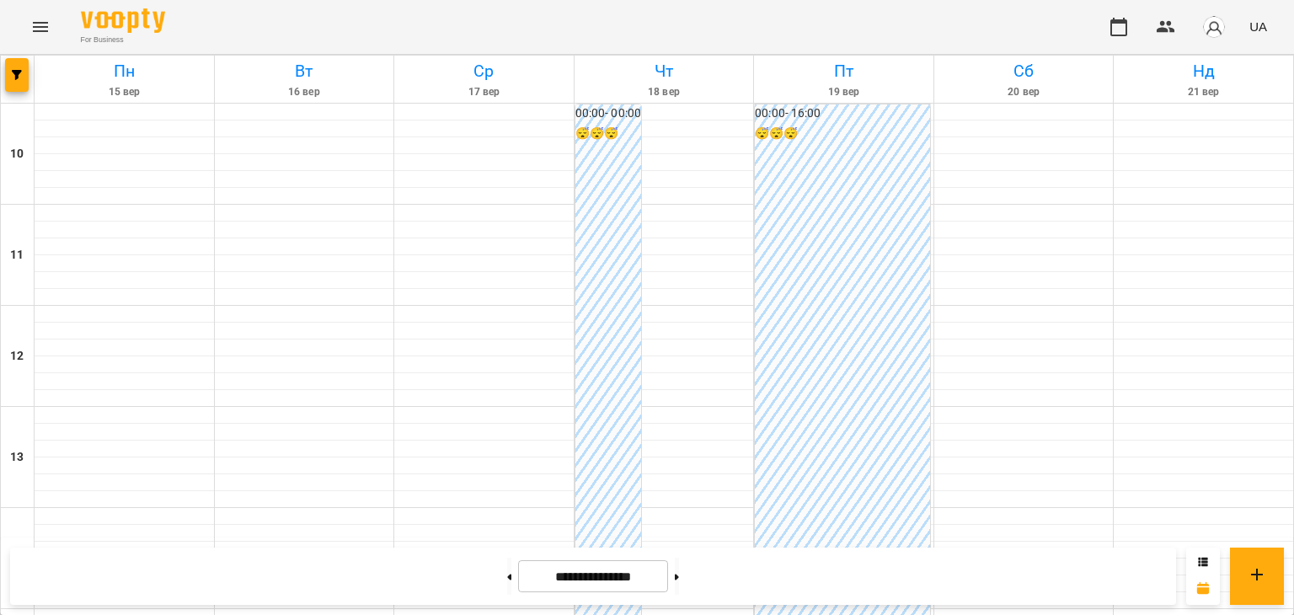
click at [623, 141] on h6 "😴😴😴" at bounding box center [609, 134] width 66 height 19
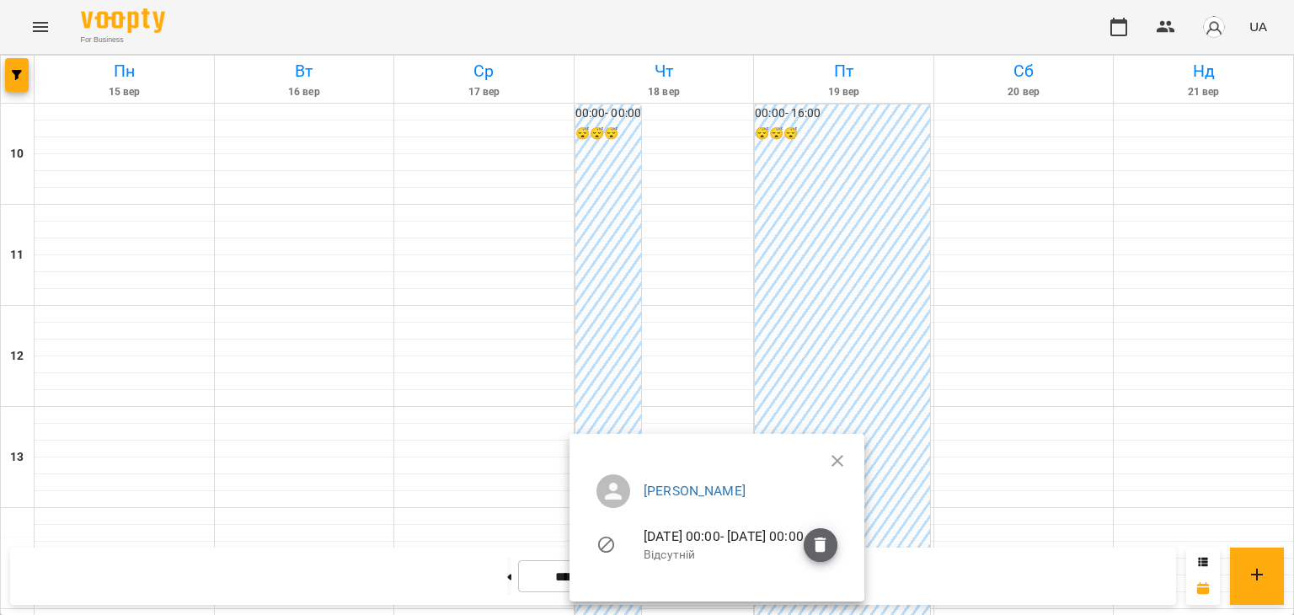
click at [827, 544] on icon "button" at bounding box center [821, 545] width 12 height 15
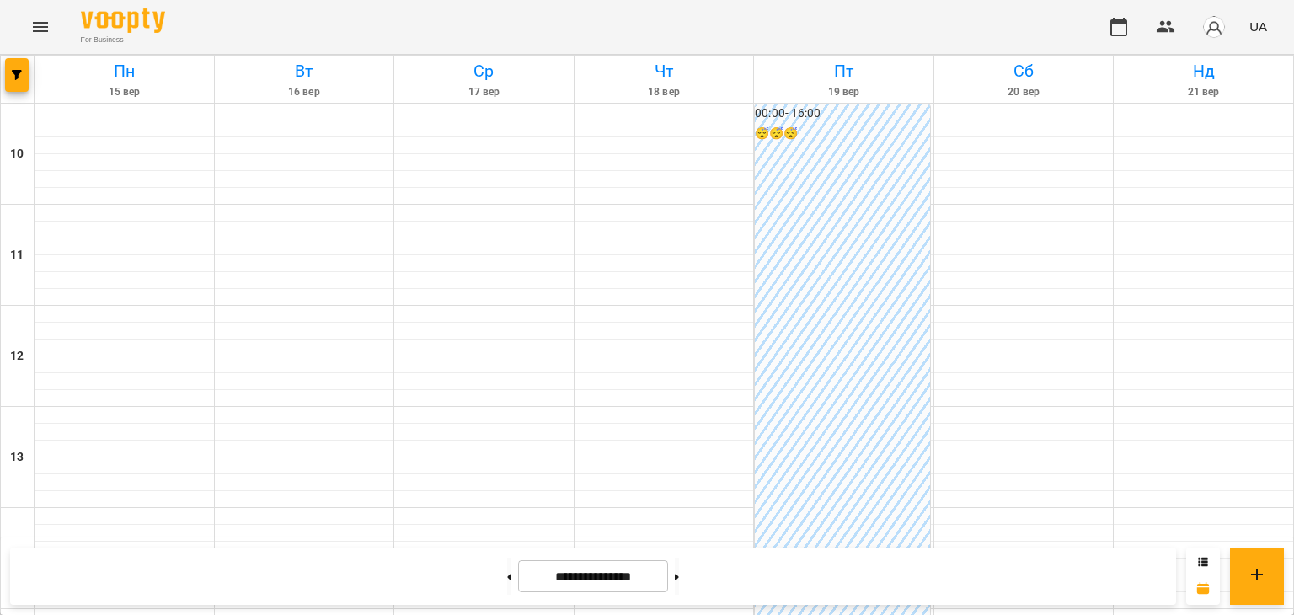
click at [867, 355] on div "00:00 - 16:00 😴😴😴" at bounding box center [842, 406] width 175 height 605
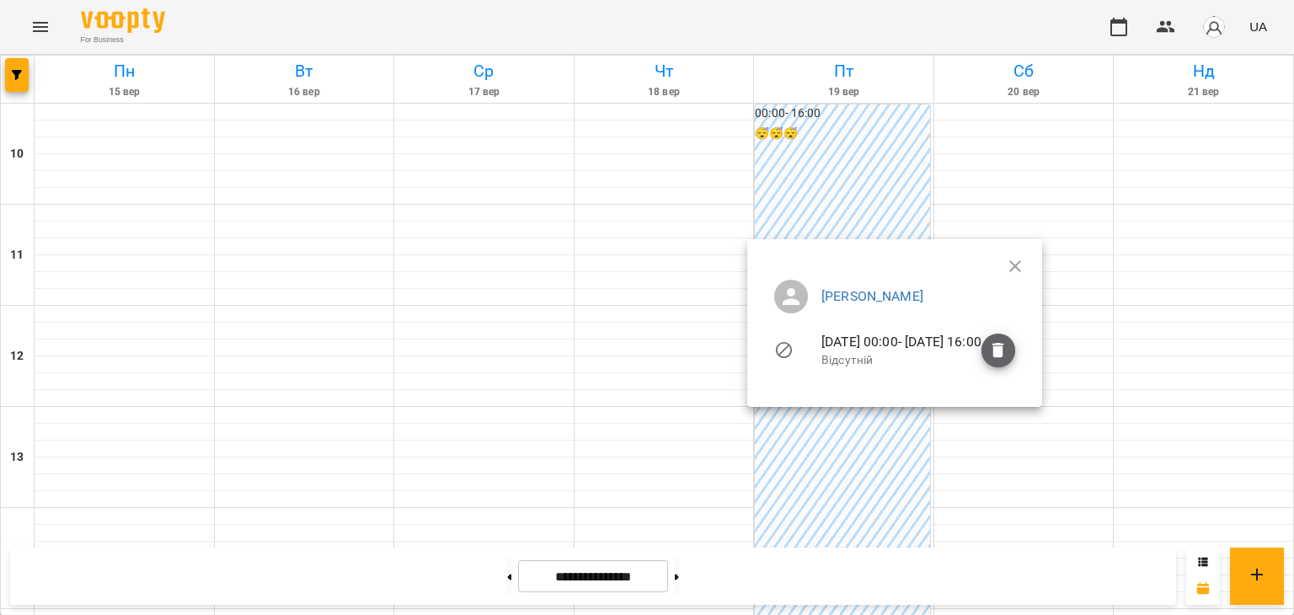
click at [1009, 341] on icon "button" at bounding box center [998, 350] width 20 height 20
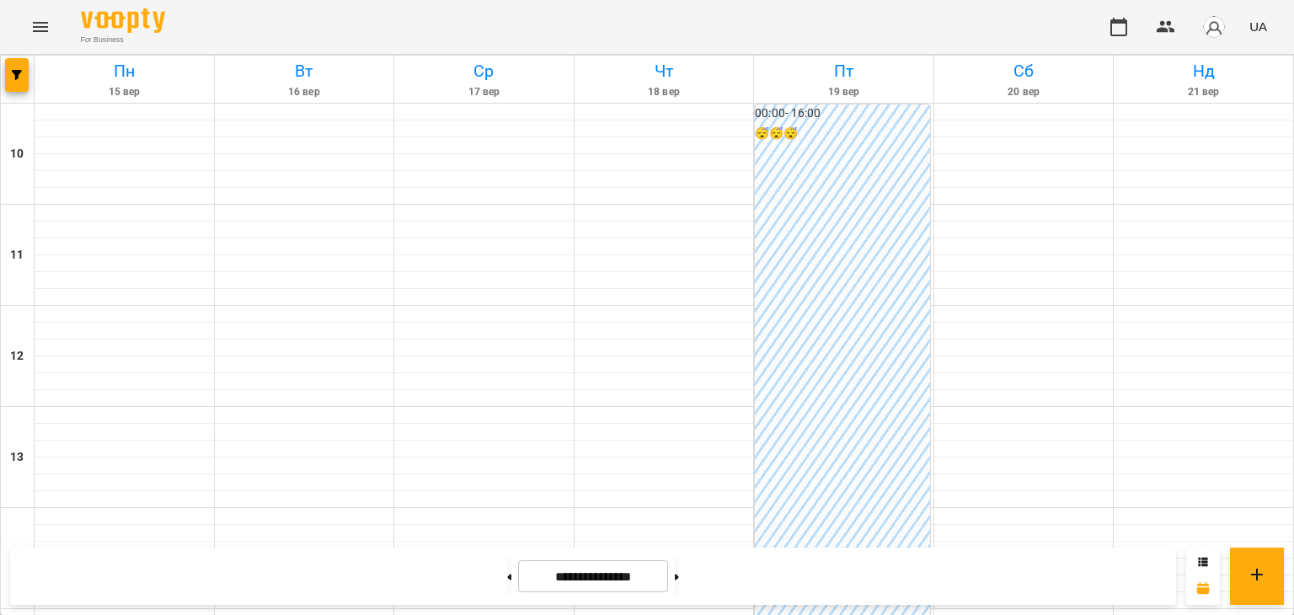
click at [839, 272] on div "00:00 - 16:00 😴😴😴" at bounding box center [842, 406] width 175 height 605
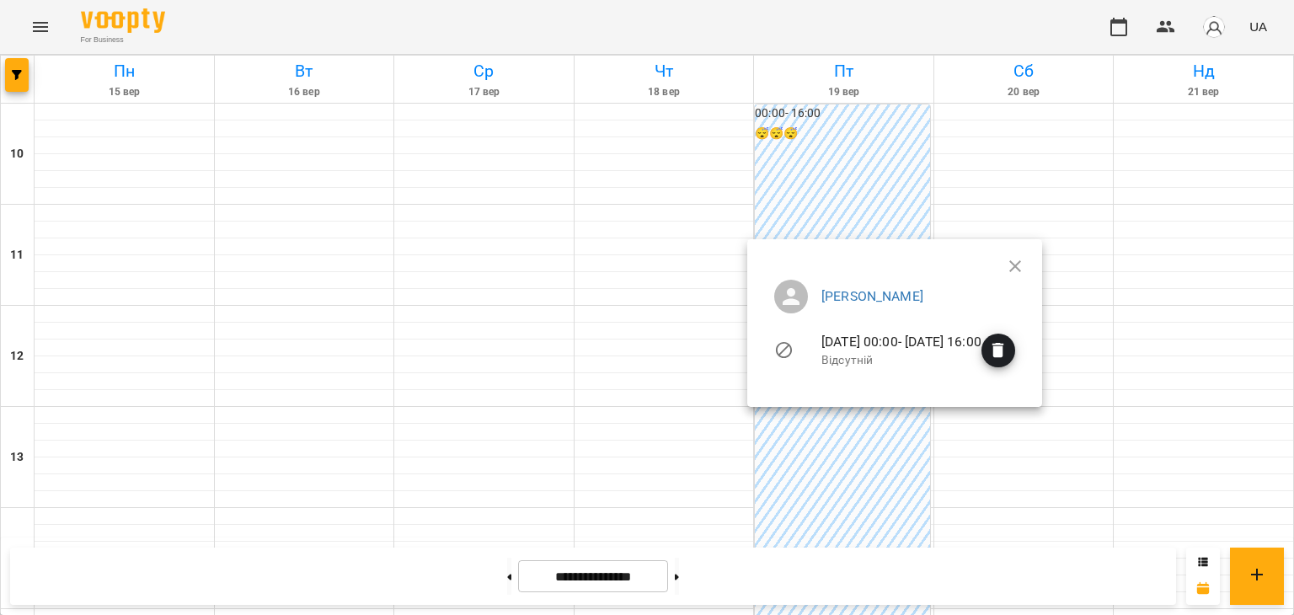
click at [1009, 345] on icon "button" at bounding box center [998, 350] width 20 height 20
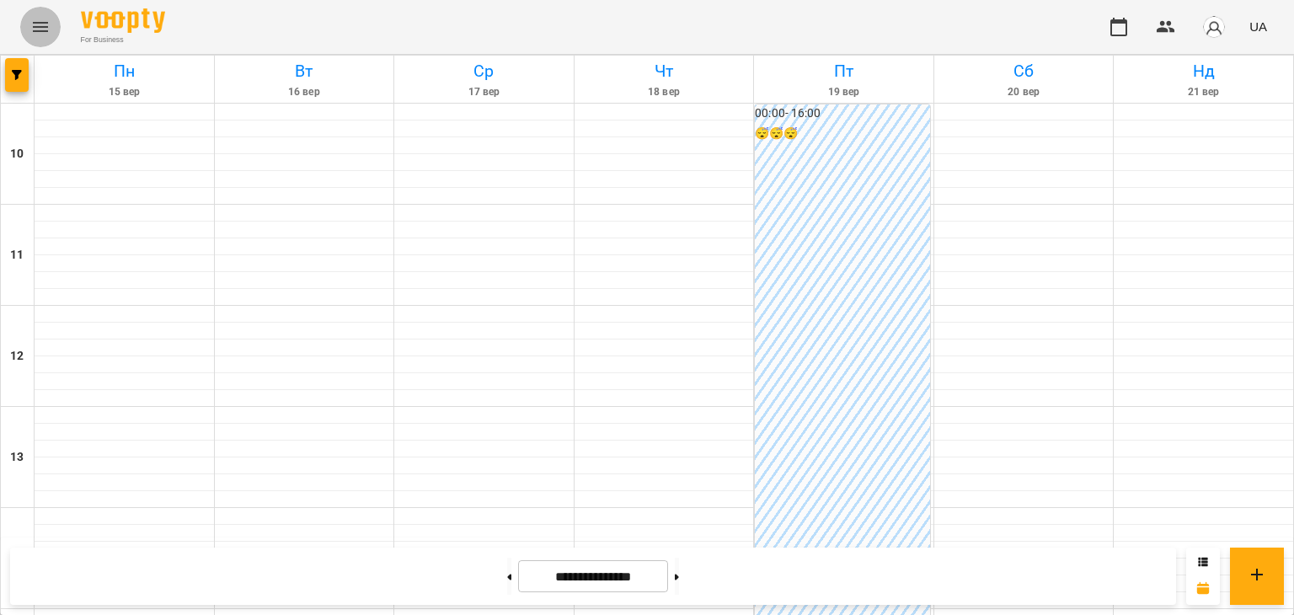
click at [42, 29] on icon "Menu" at bounding box center [40, 27] width 20 height 20
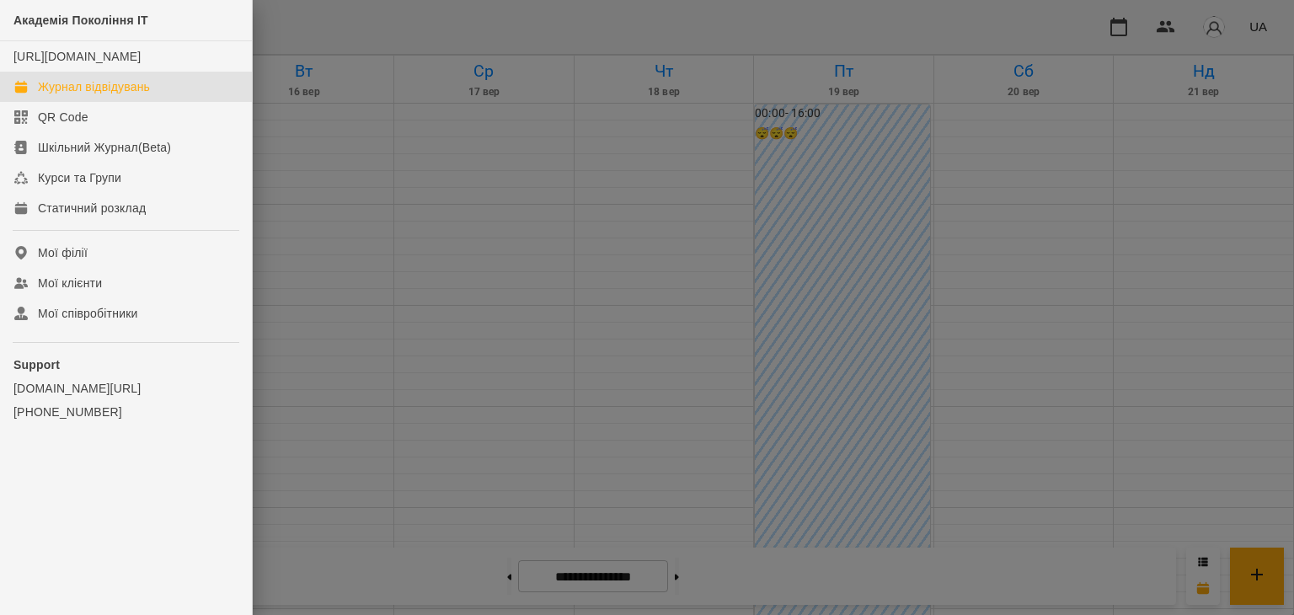
click at [131, 95] on div "Журнал відвідувань" at bounding box center [94, 86] width 112 height 17
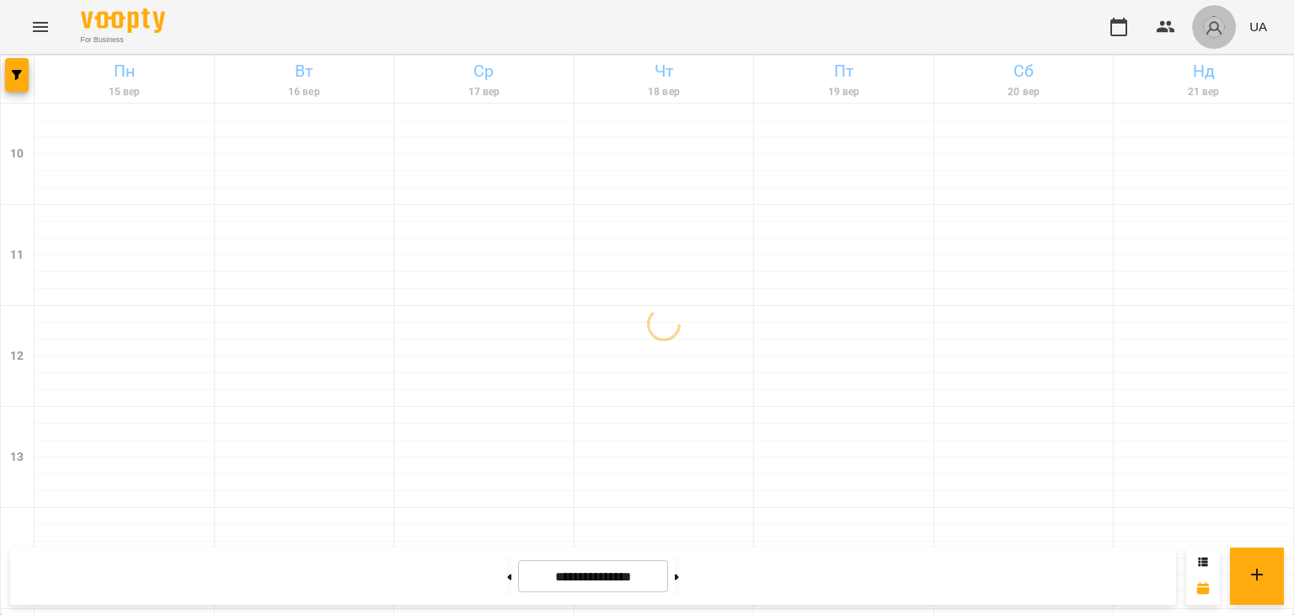
click at [1219, 32] on img "button" at bounding box center [1214, 27] width 24 height 24
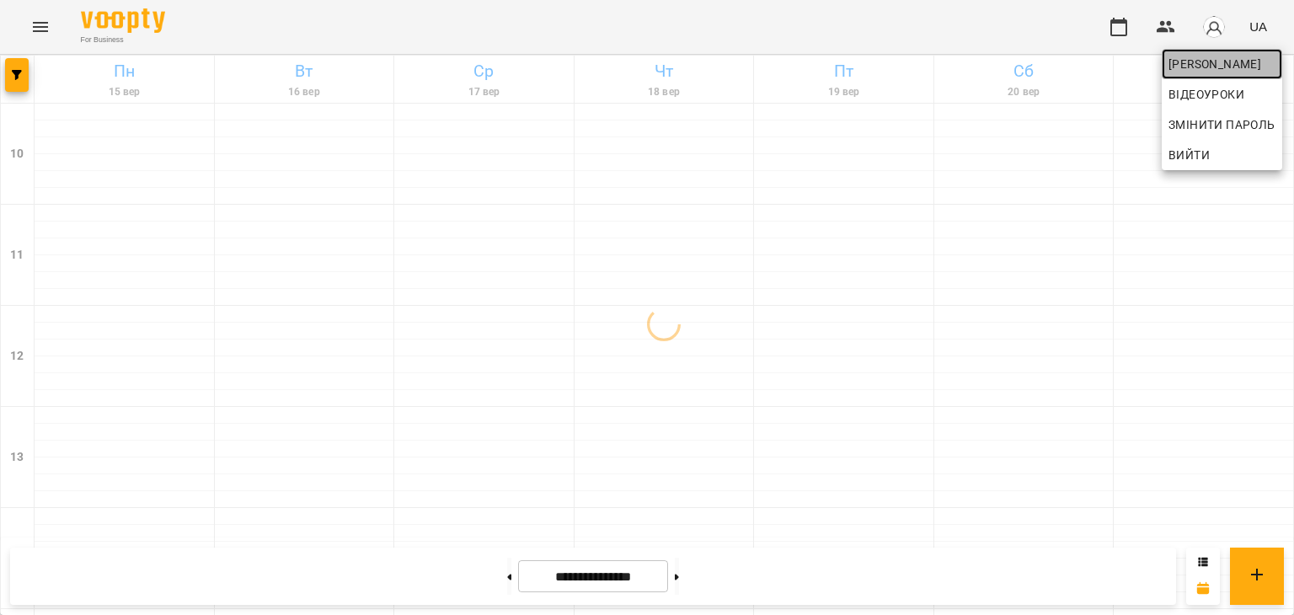
click at [1226, 58] on span "[PERSON_NAME]" at bounding box center [1222, 64] width 107 height 20
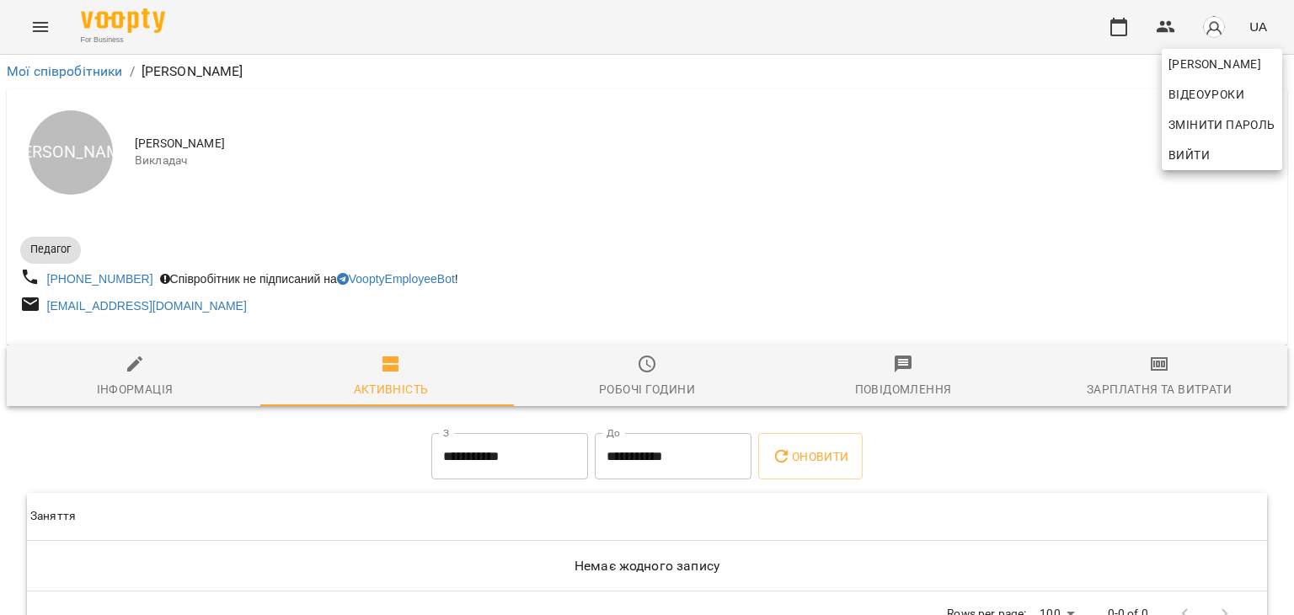
click at [1144, 375] on div at bounding box center [647, 307] width 1294 height 615
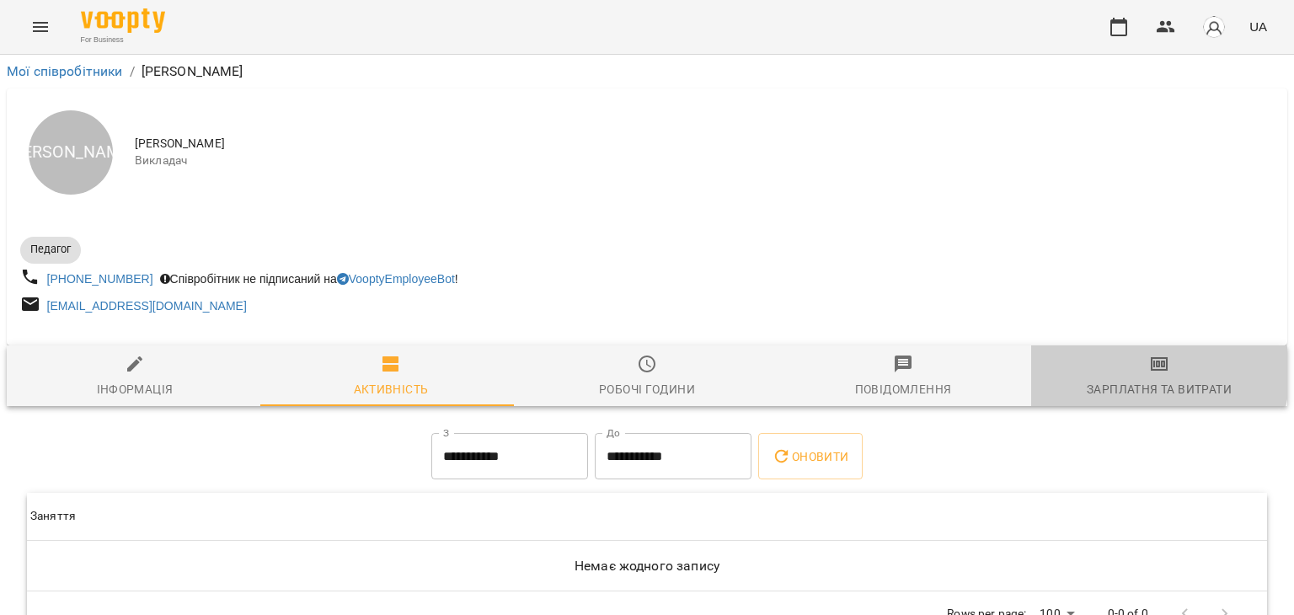
click at [1149, 374] on icon "button" at bounding box center [1159, 364] width 20 height 20
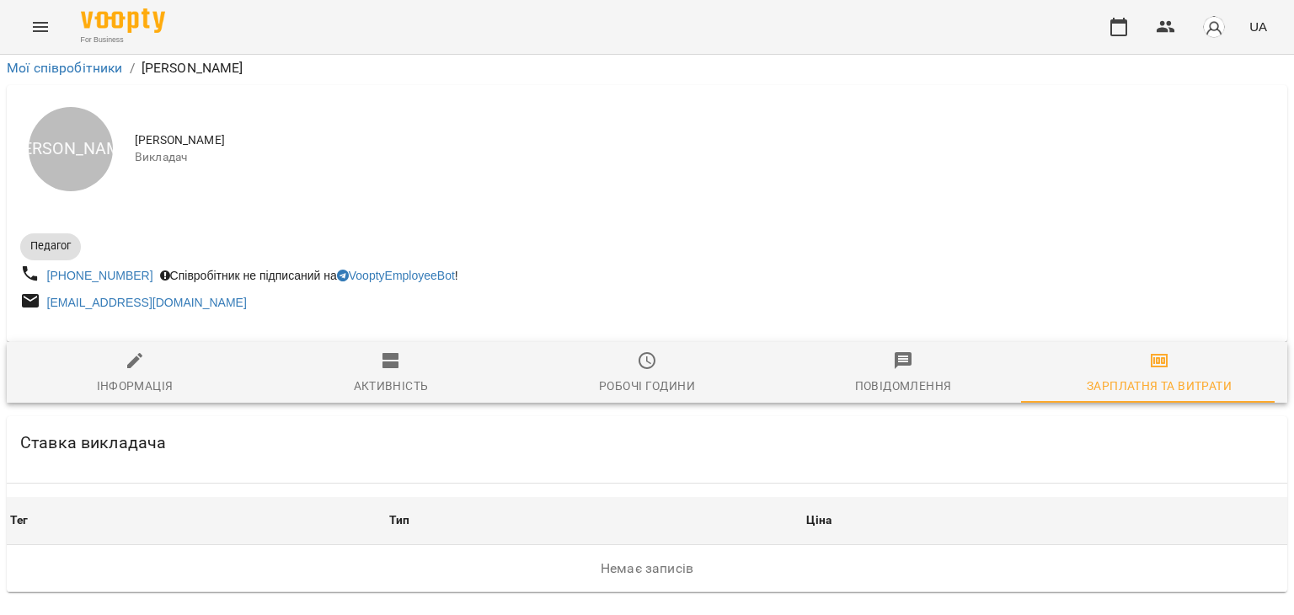
scroll to position [27, 0]
click at [121, 351] on span "Інформація" at bounding box center [135, 374] width 236 height 46
select select "**"
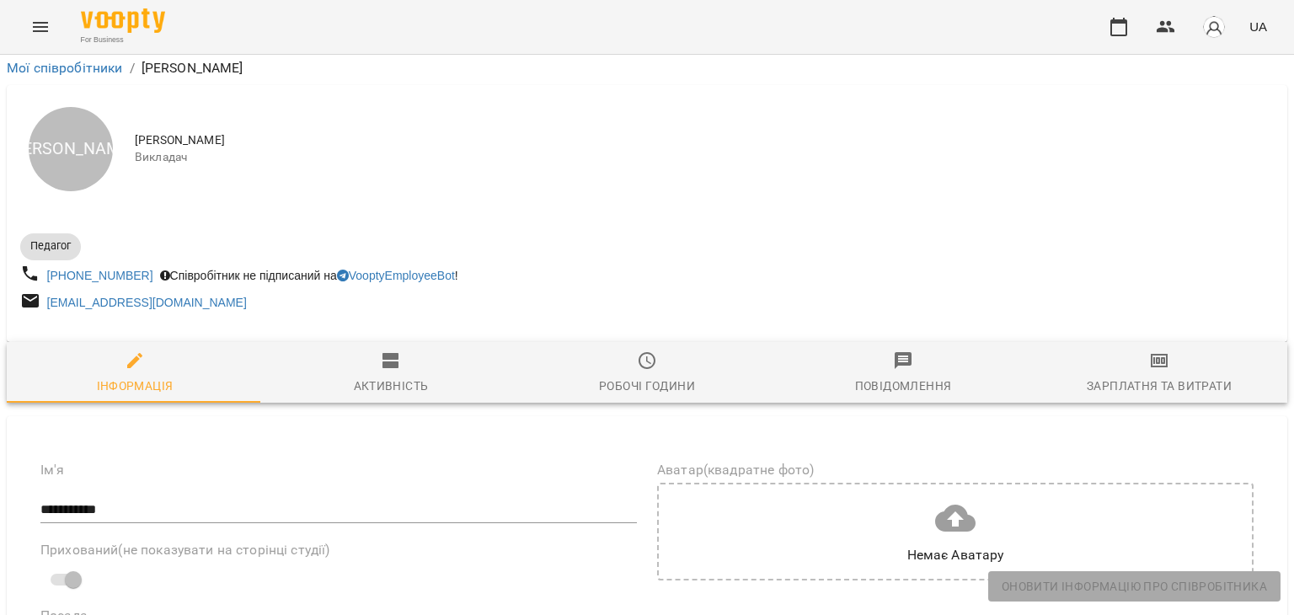
scroll to position [0, 0]
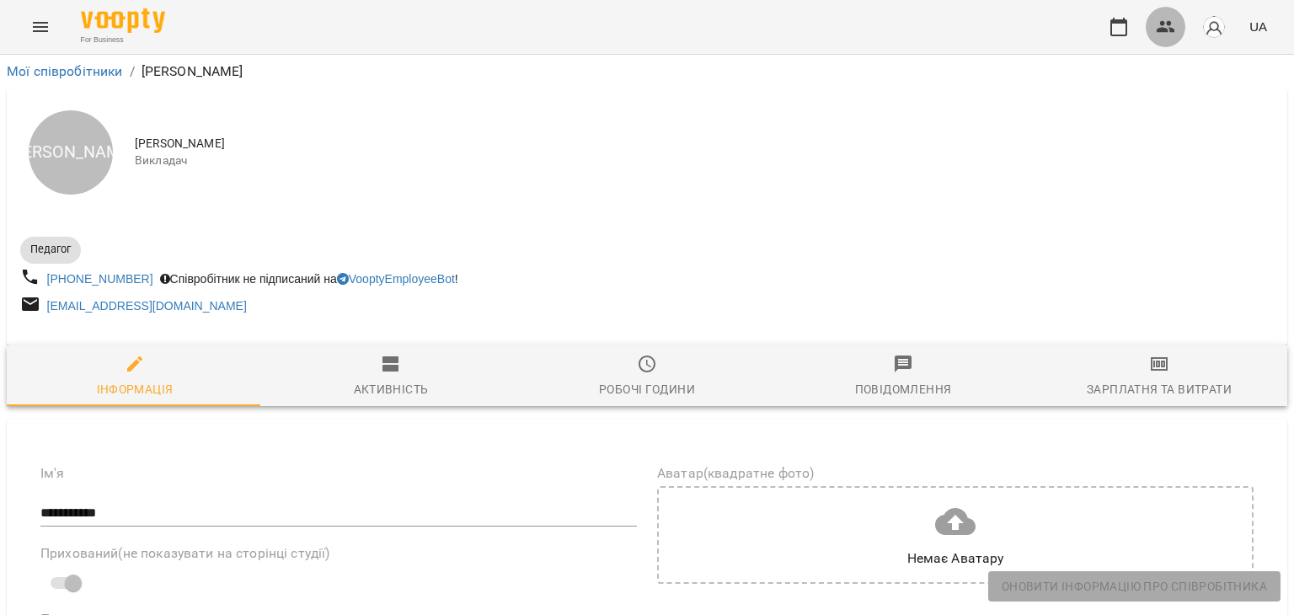
click at [1171, 36] on icon "button" at bounding box center [1166, 27] width 20 height 20
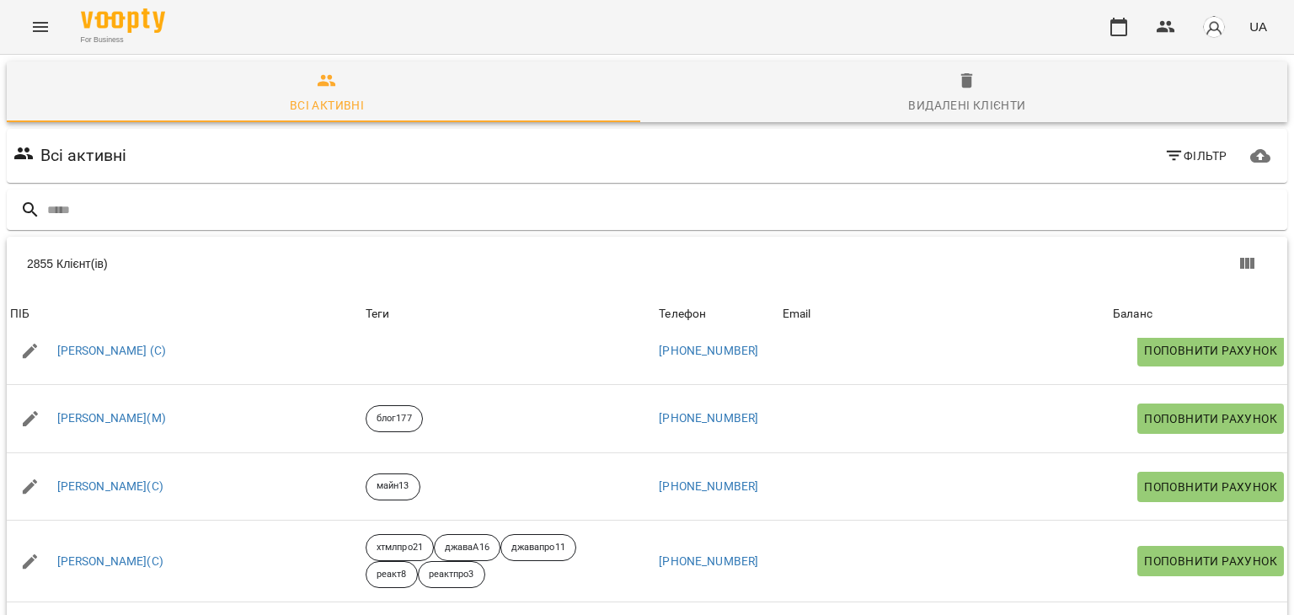
scroll to position [3109, 0]
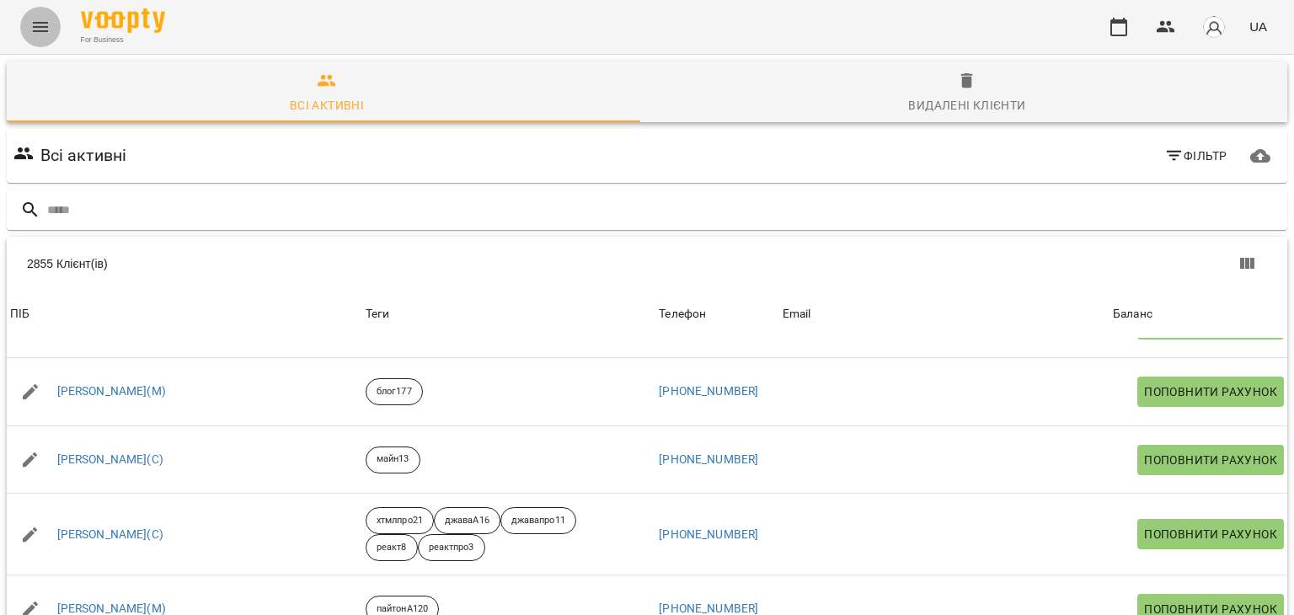
click at [24, 19] on button "Menu" at bounding box center [40, 27] width 40 height 40
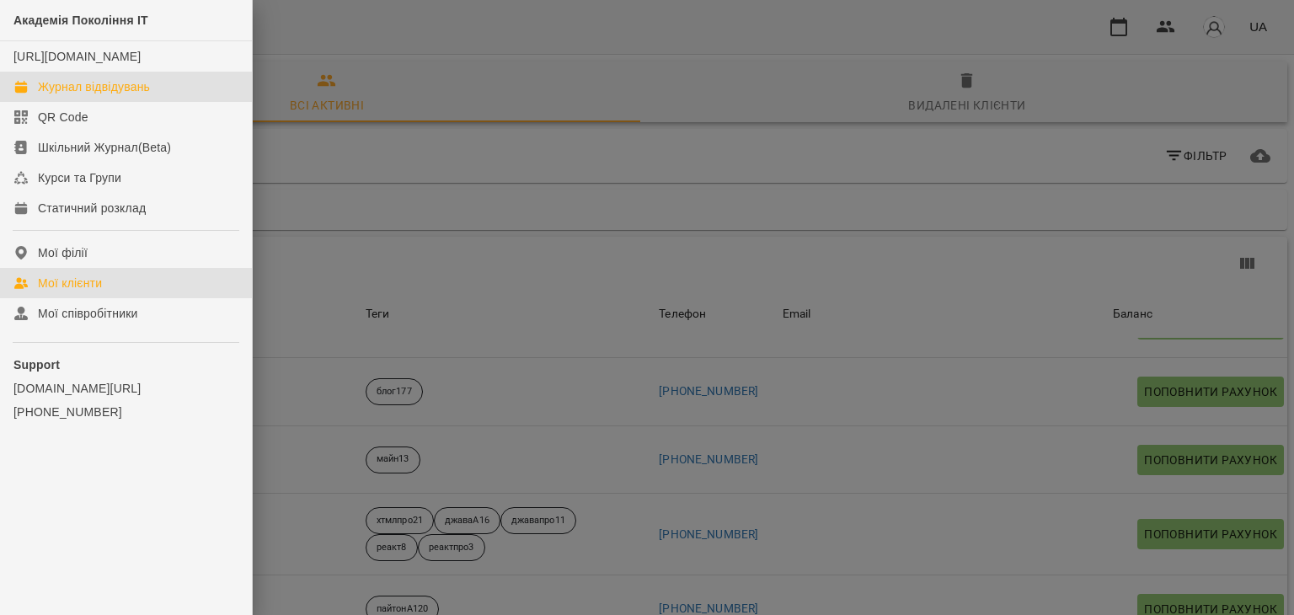
click at [35, 102] on link "Журнал відвідувань" at bounding box center [126, 87] width 252 height 30
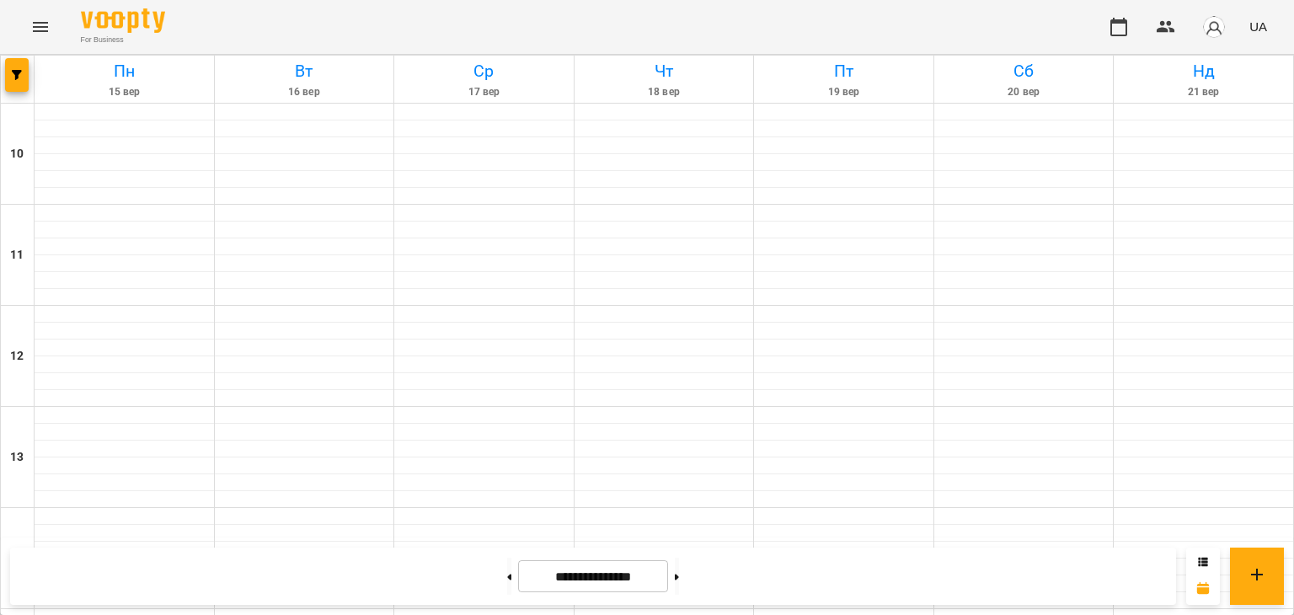
scroll to position [879, 0]
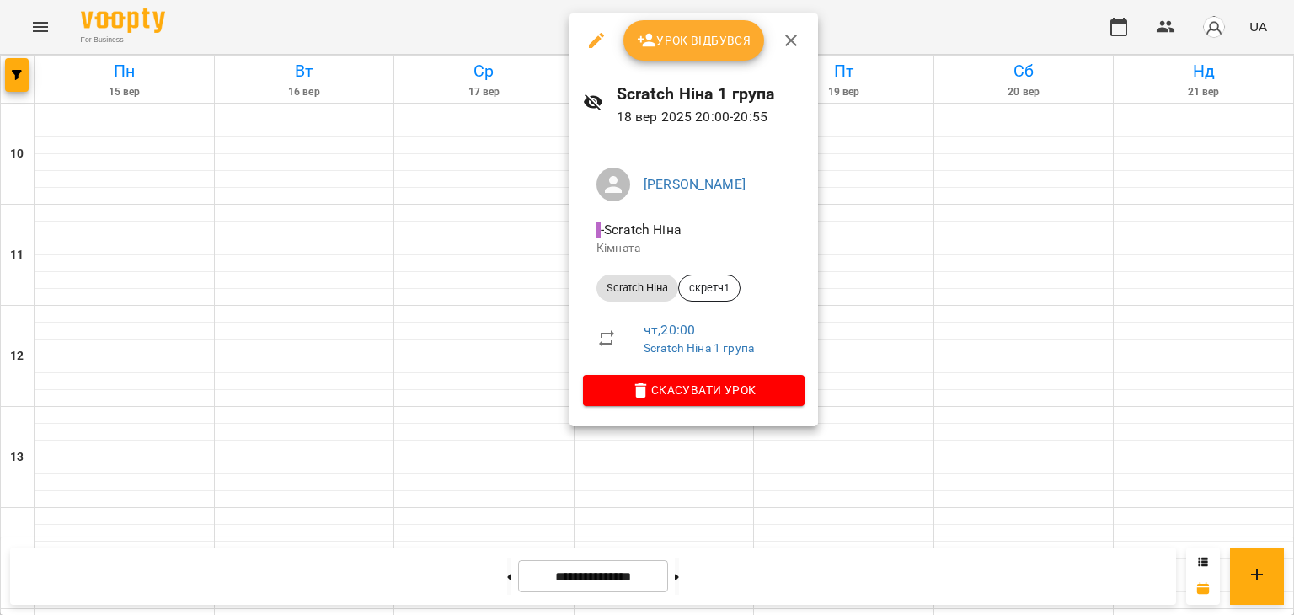
click at [679, 354] on link "Scratch Ніна 1 група" at bounding box center [699, 347] width 110 height 13
